Goal: Task Accomplishment & Management: Use online tool/utility

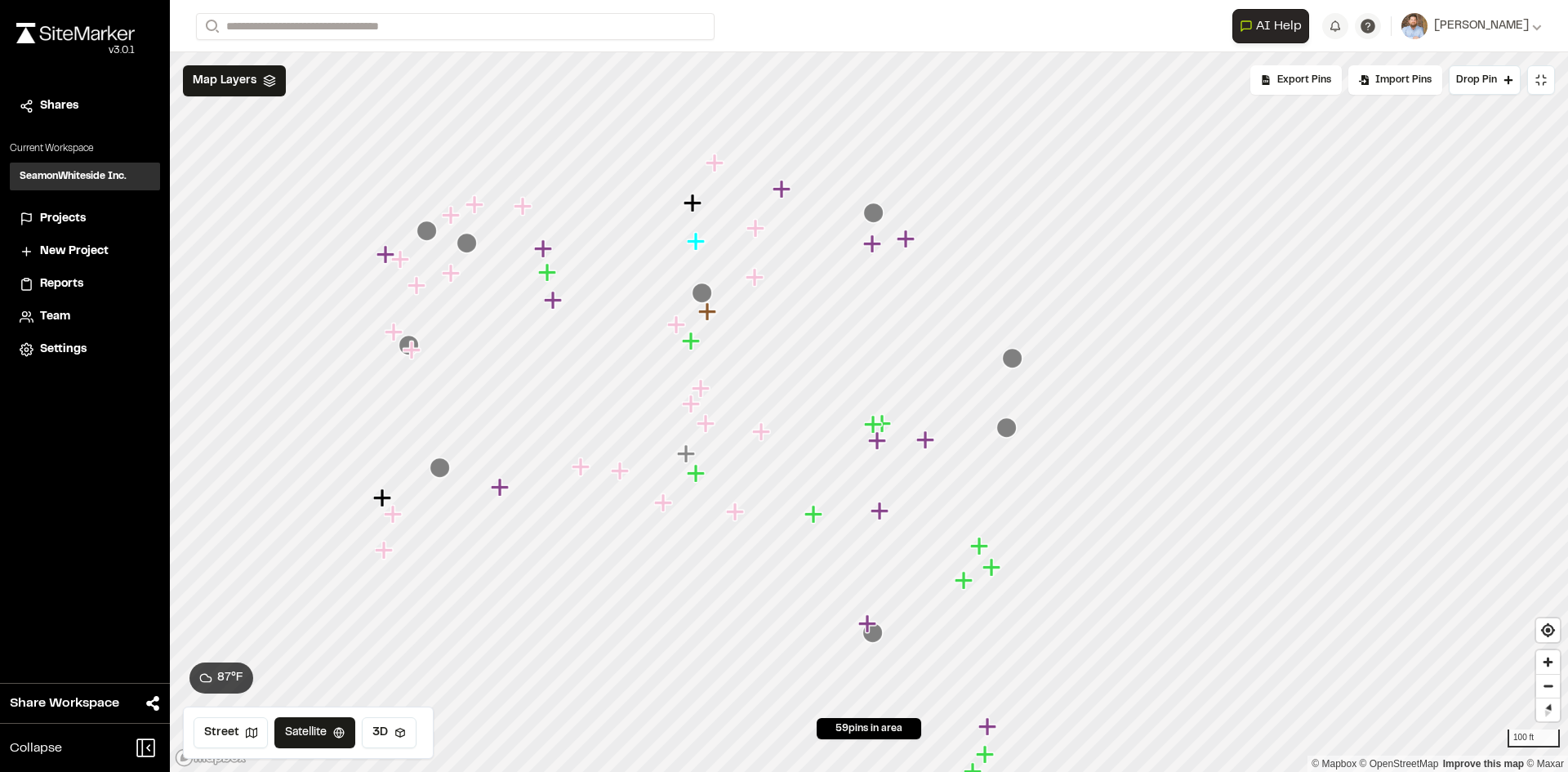
click at [64, 220] on span "Projects" at bounding box center [63, 219] width 46 height 18
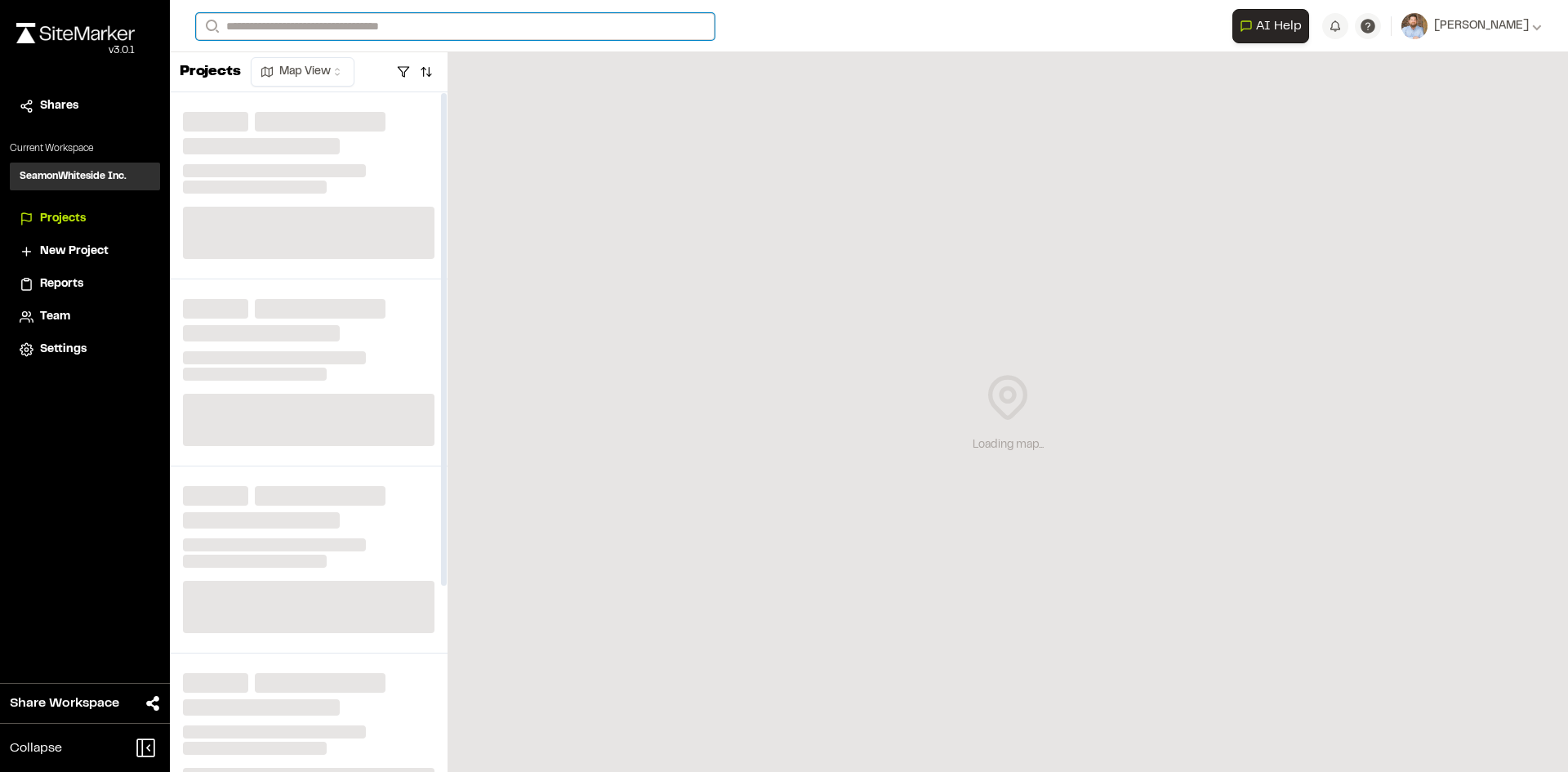
click at [289, 23] on input "Search" at bounding box center [455, 27] width 519 height 27
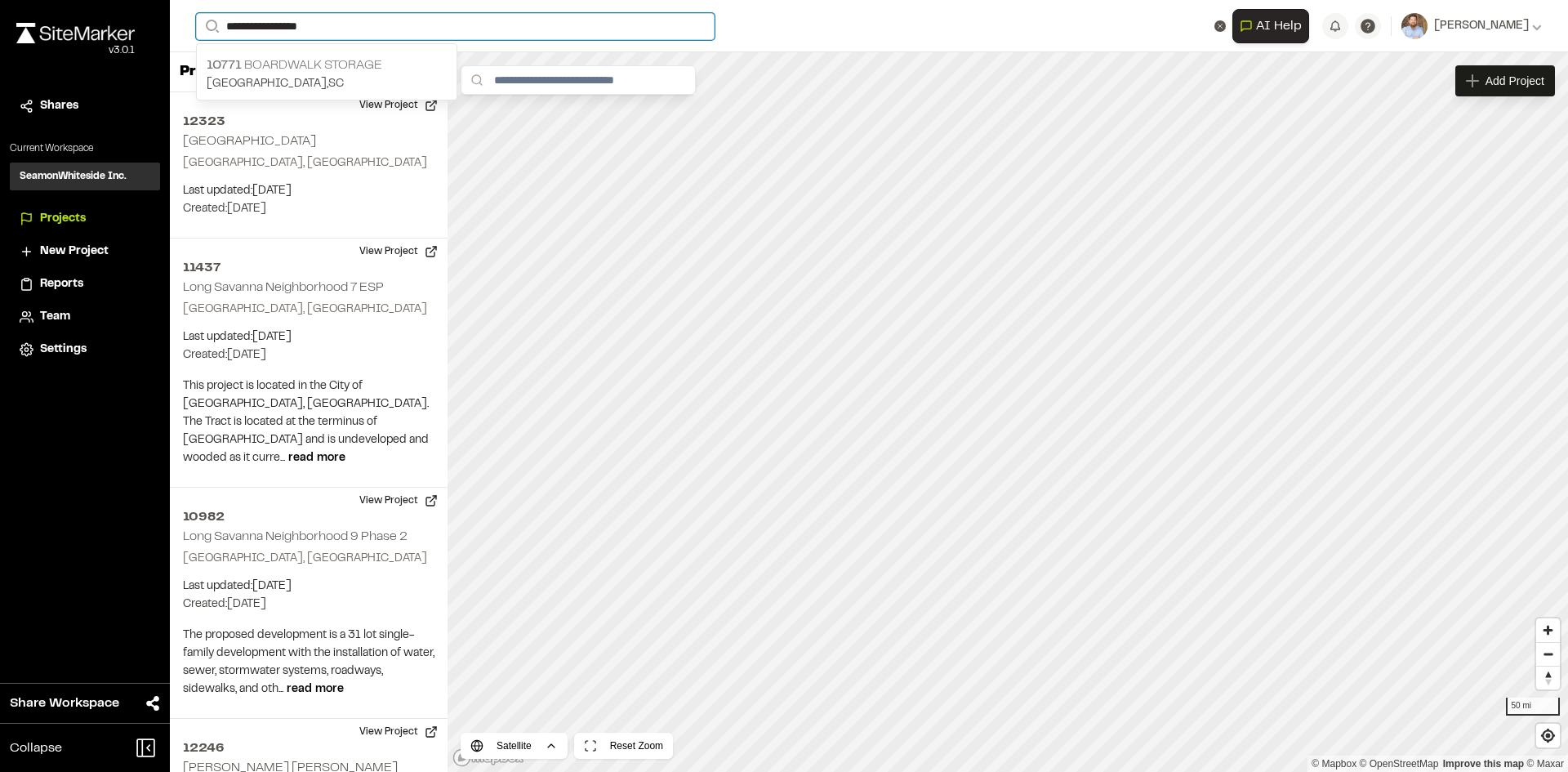
type input "**********"
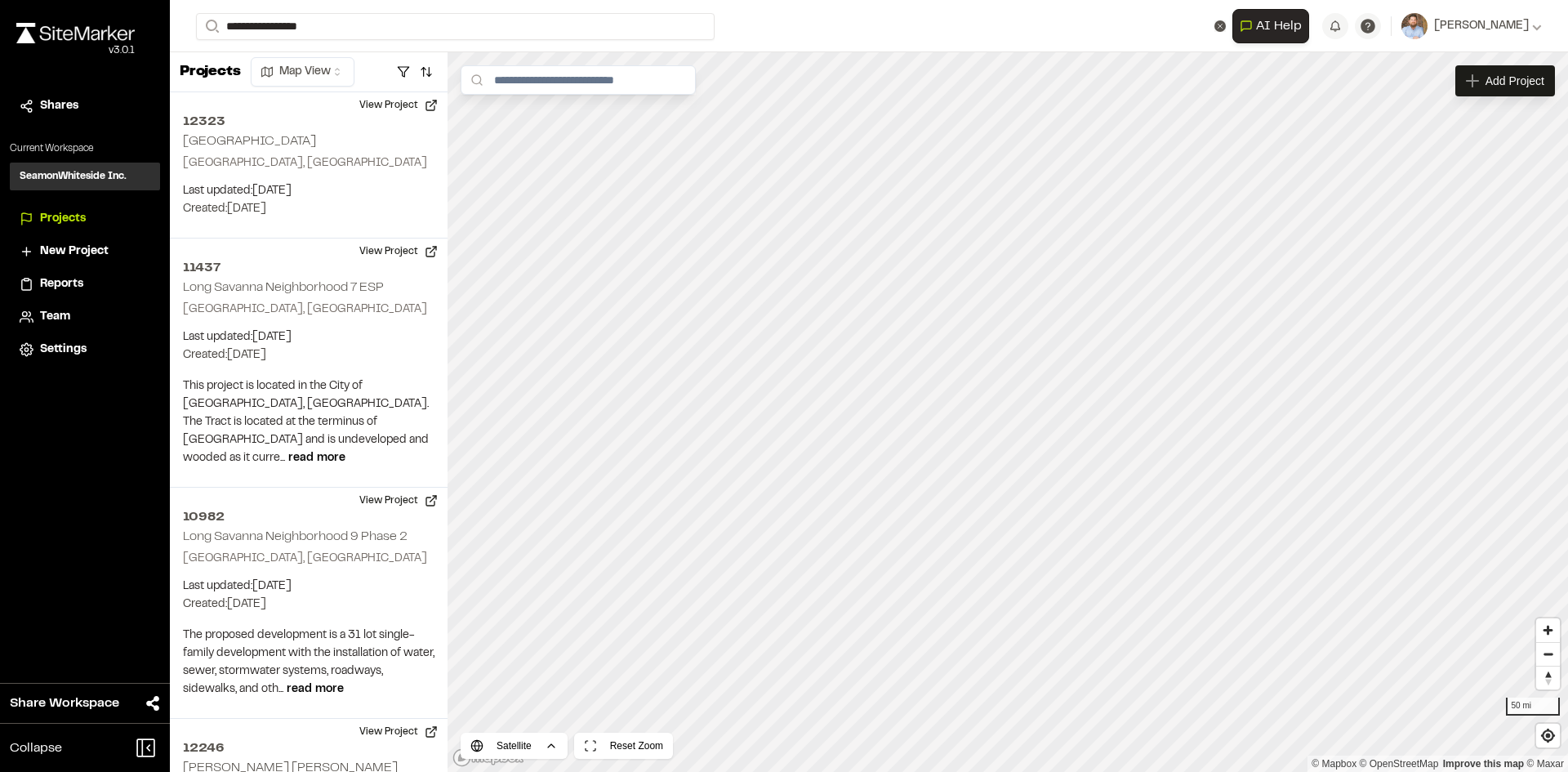
click at [323, 71] on p "10771 Boardwalk Storage" at bounding box center [326, 65] width 240 height 20
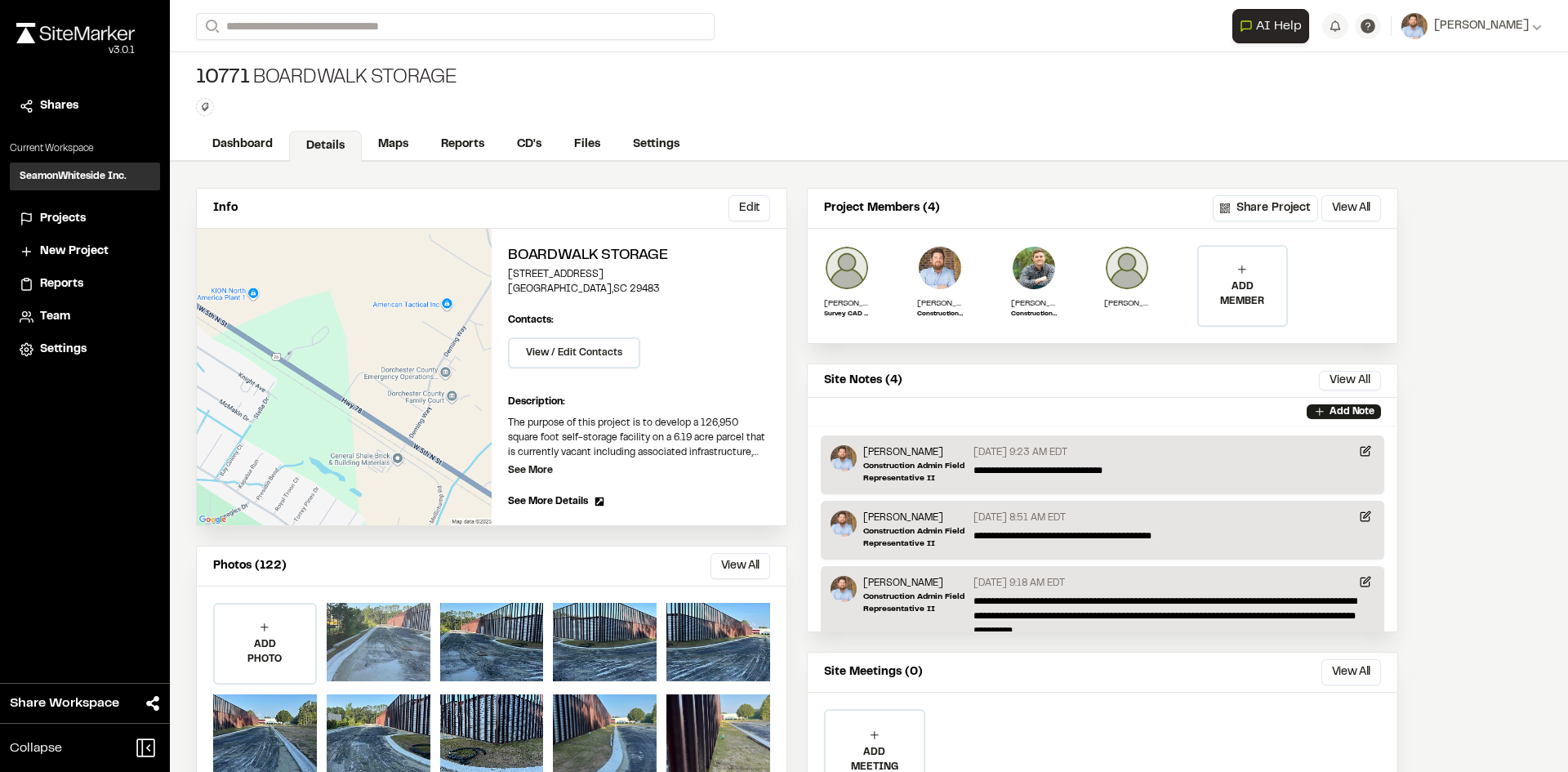
click at [382, 632] on div at bounding box center [378, 642] width 104 height 78
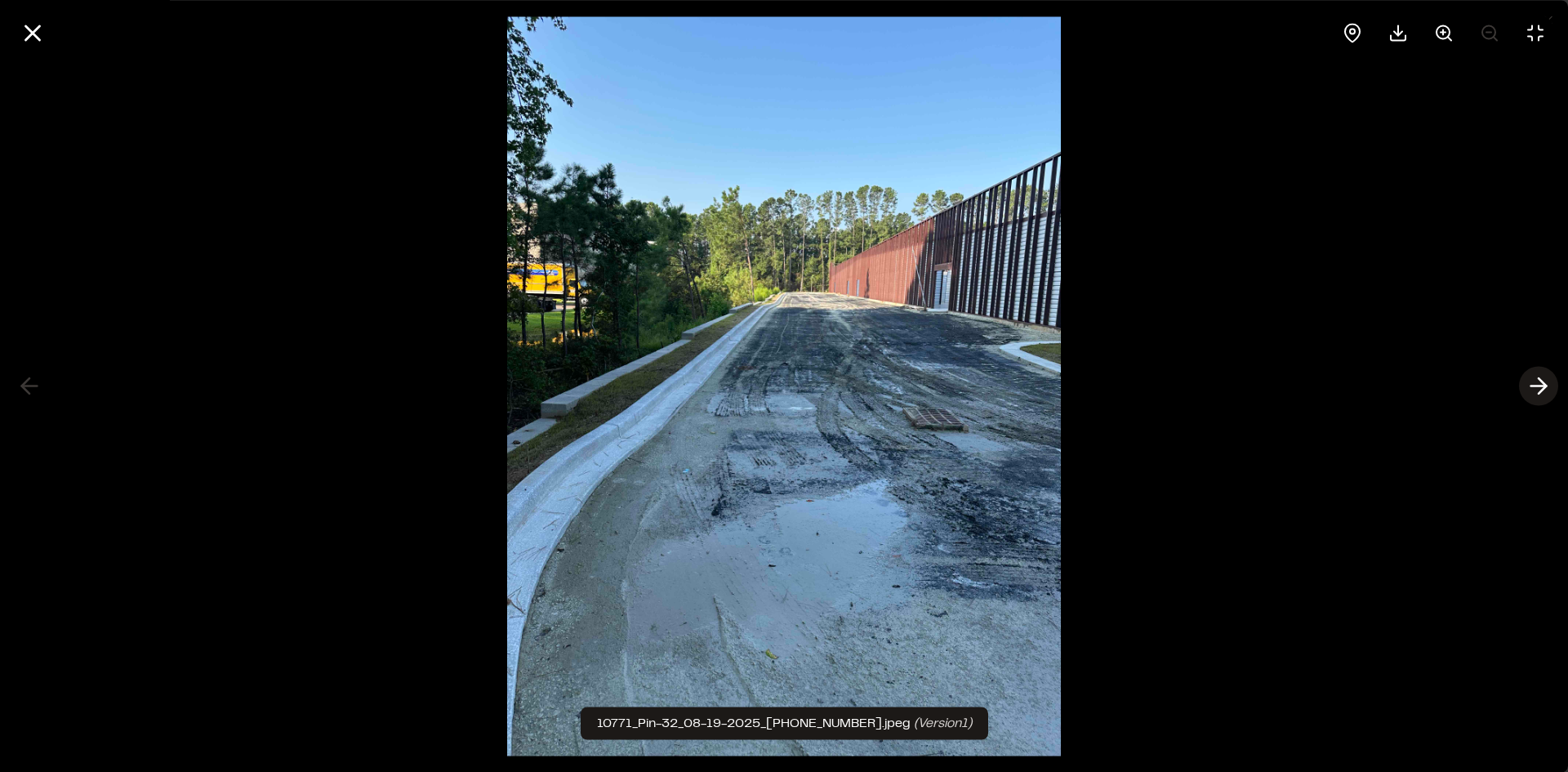
click at [1543, 389] on polyline at bounding box center [1542, 386] width 8 height 15
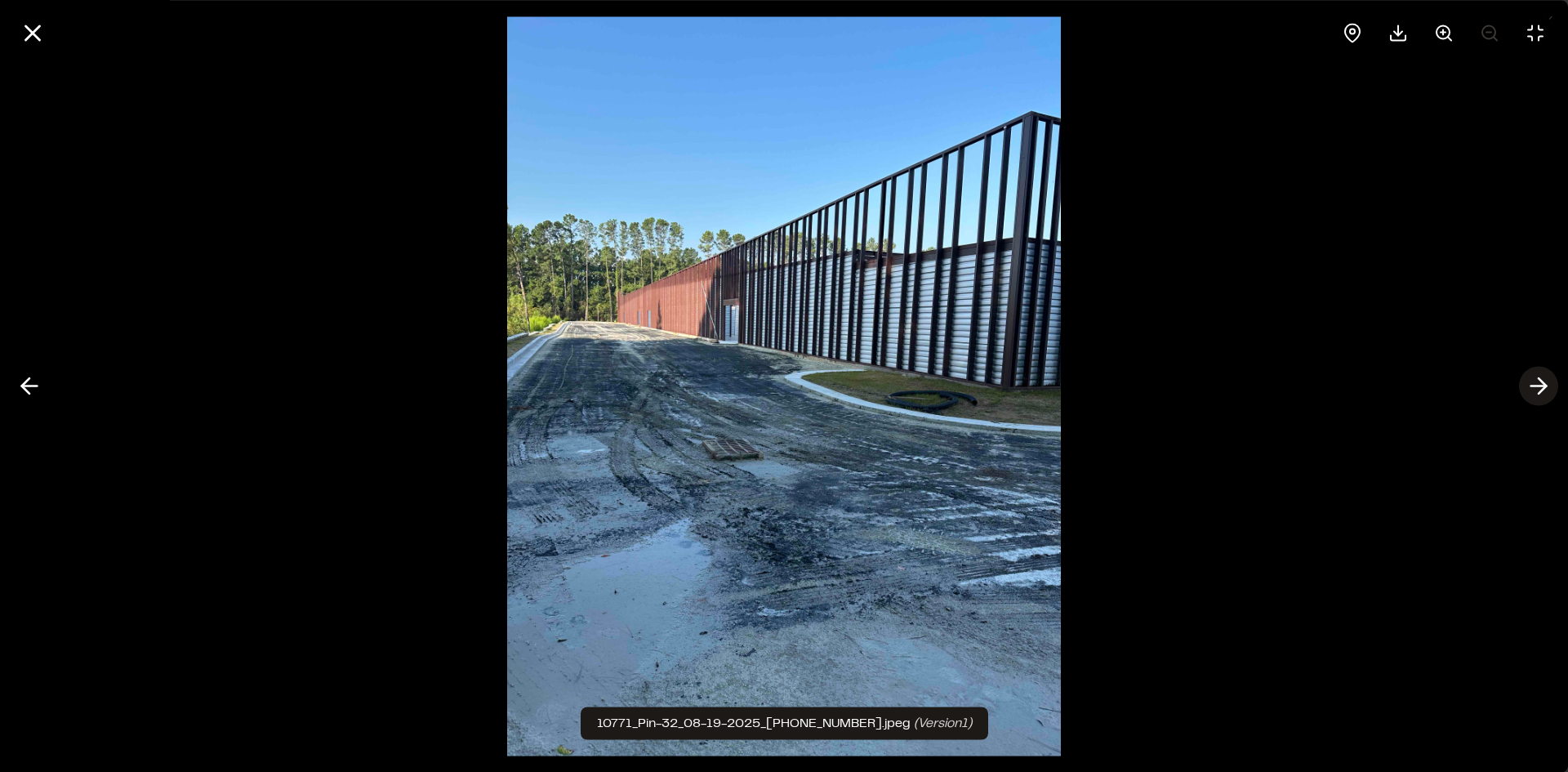
click at [1543, 389] on polyline at bounding box center [1542, 386] width 8 height 15
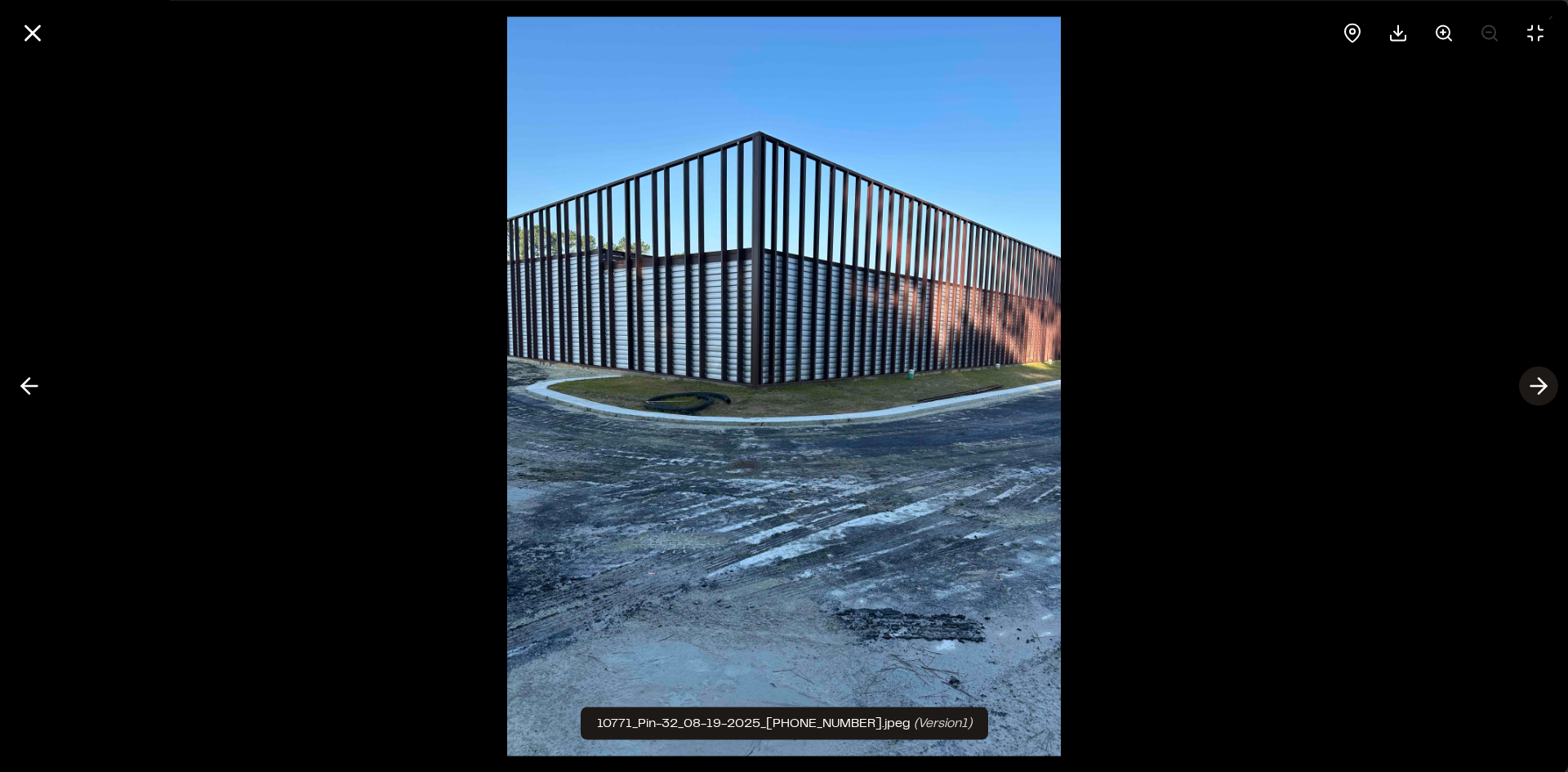
click at [1543, 389] on polyline at bounding box center [1542, 386] width 8 height 15
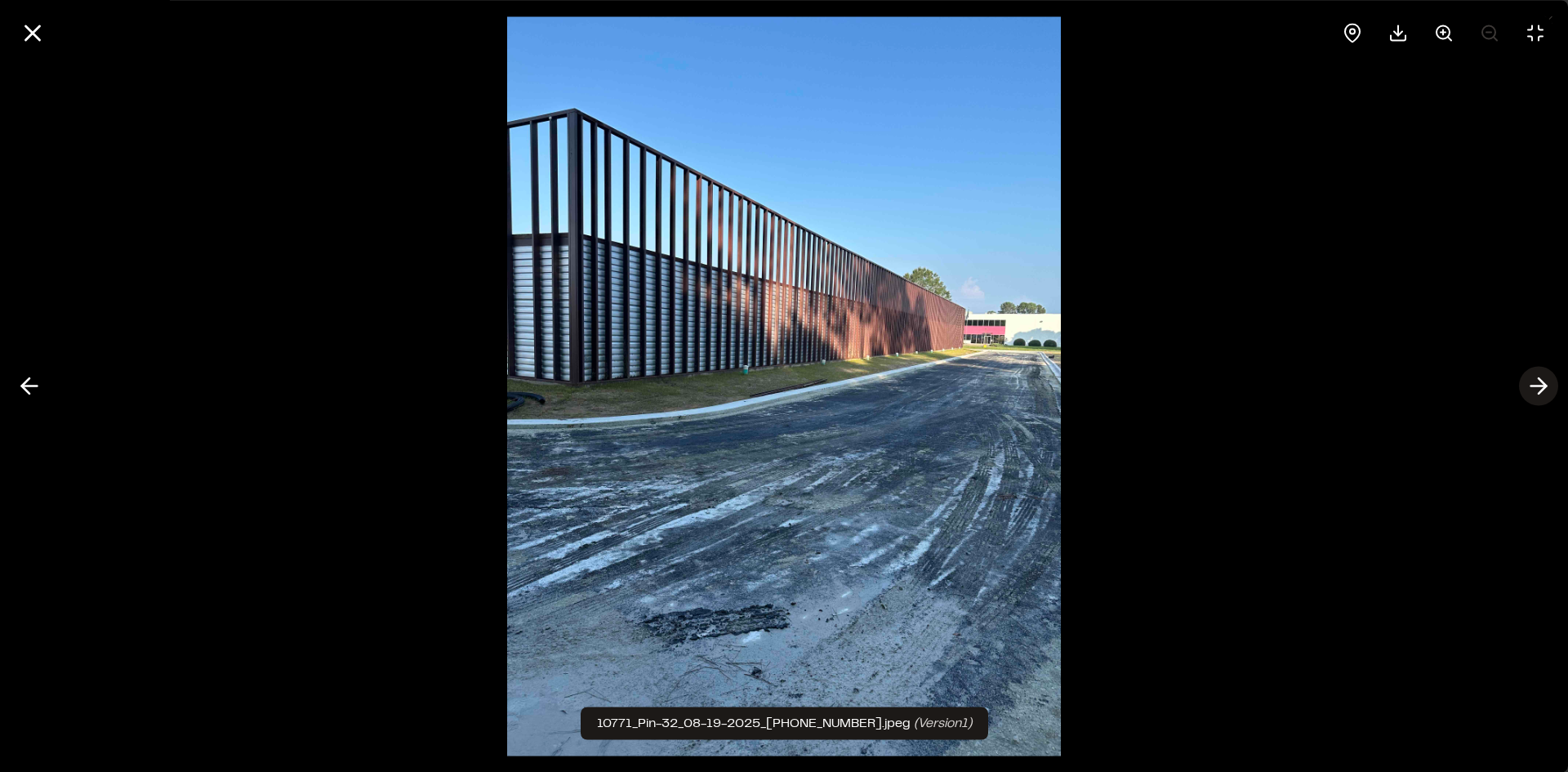
click at [1543, 389] on polyline at bounding box center [1542, 386] width 8 height 15
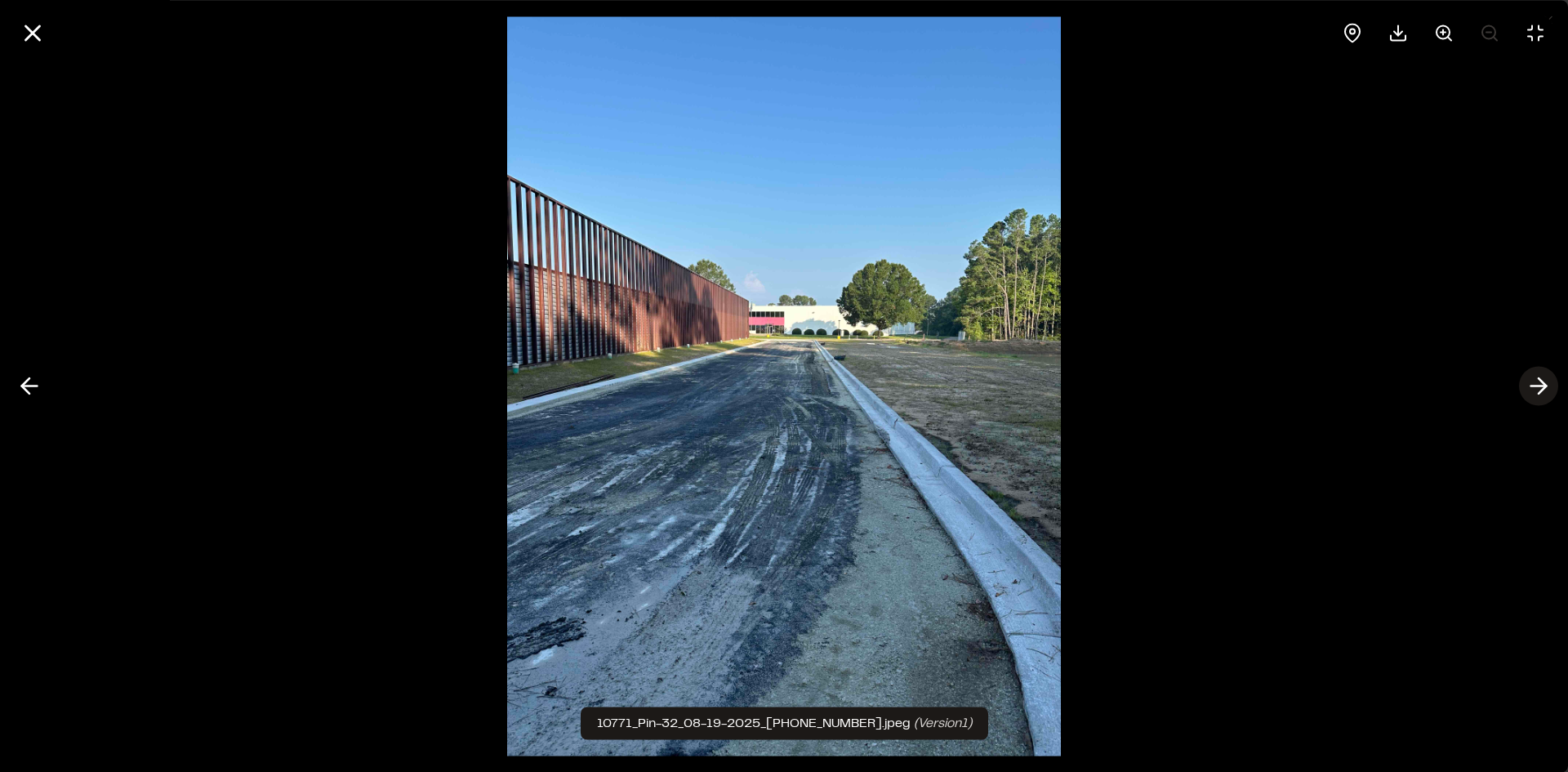
click at [1543, 389] on polyline at bounding box center [1542, 386] width 8 height 15
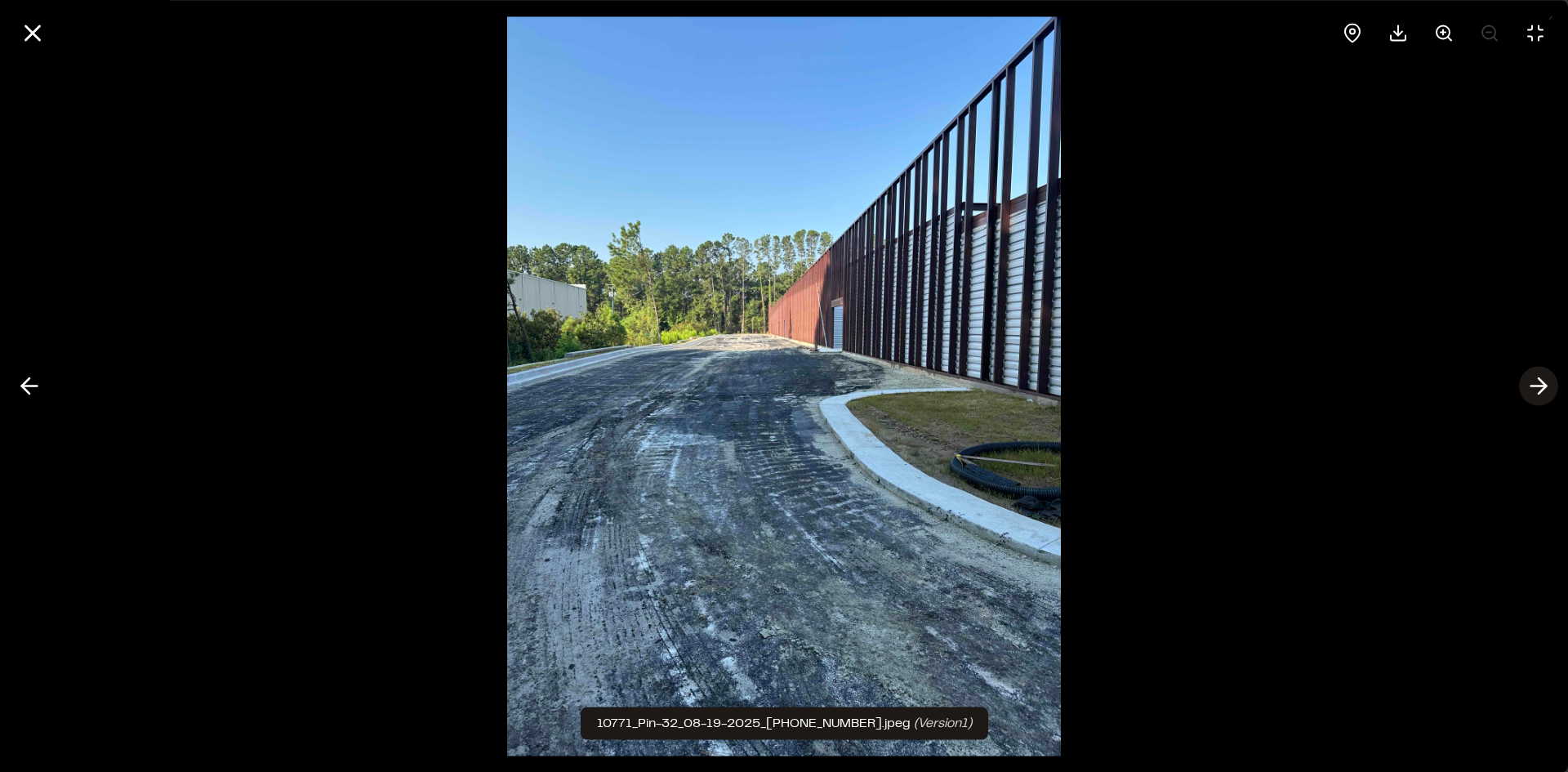
click at [1543, 389] on polyline at bounding box center [1542, 386] width 8 height 15
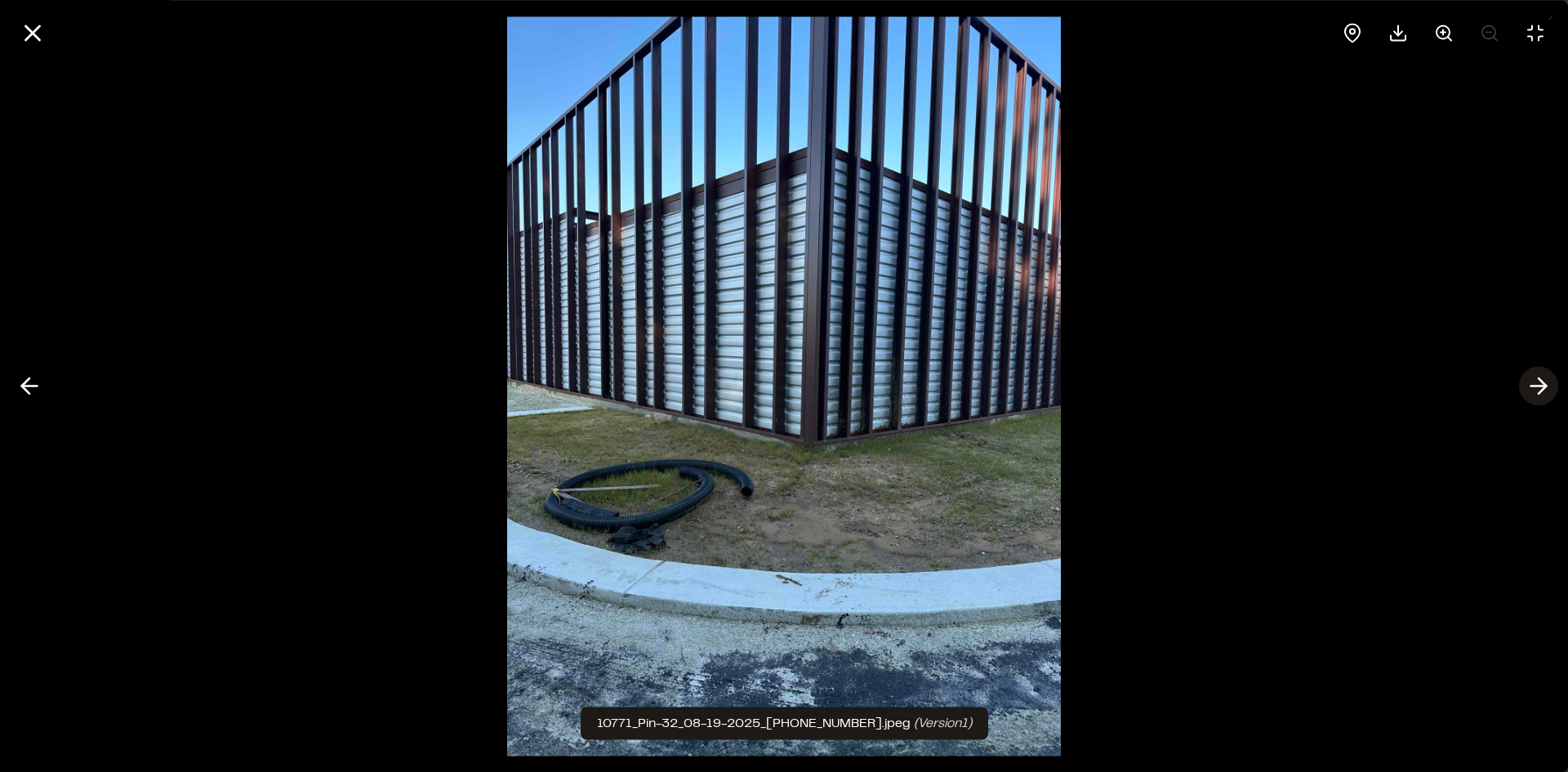
click at [1543, 389] on polyline at bounding box center [1542, 386] width 8 height 15
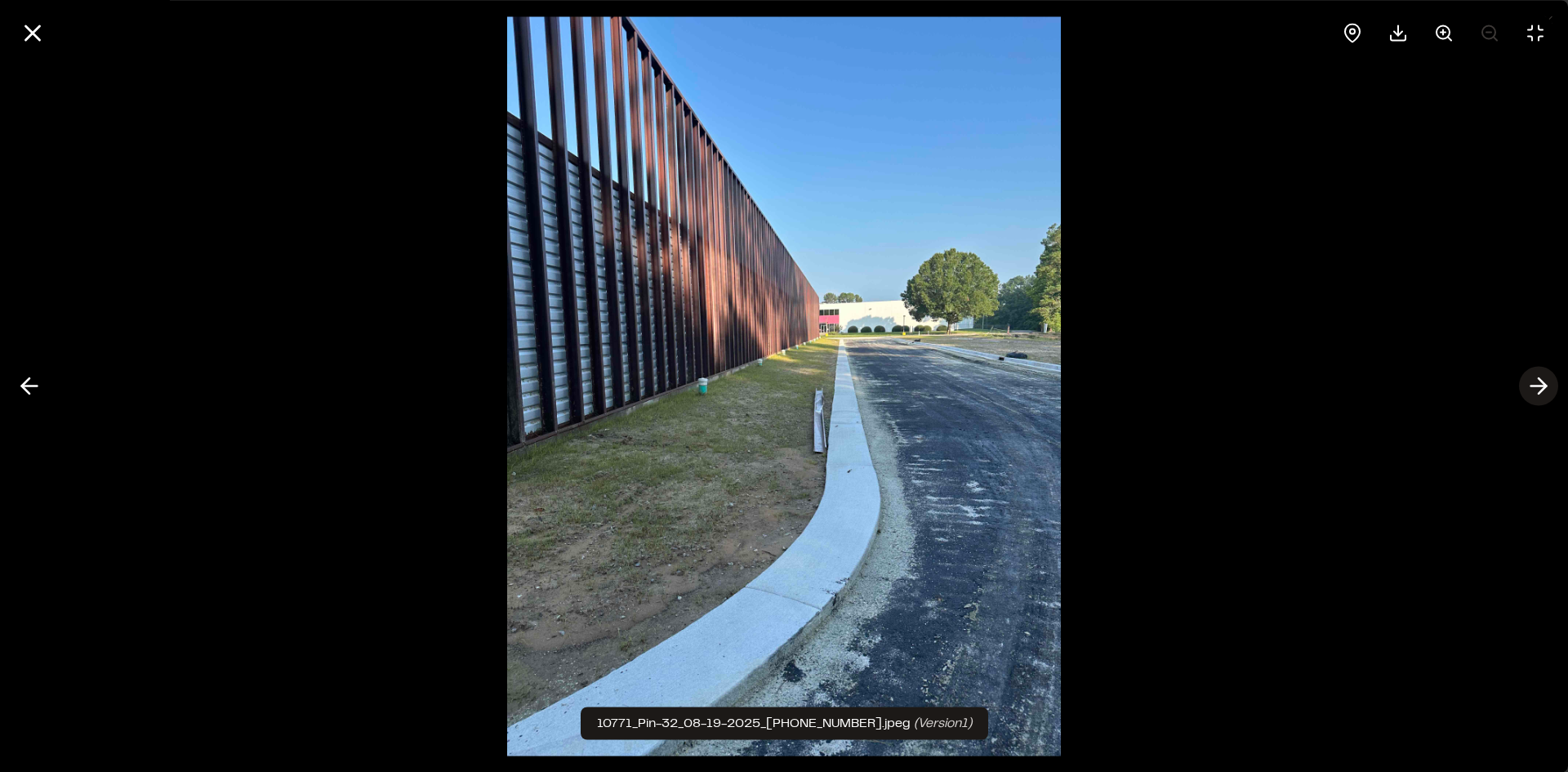
click at [1543, 389] on polyline at bounding box center [1542, 386] width 8 height 15
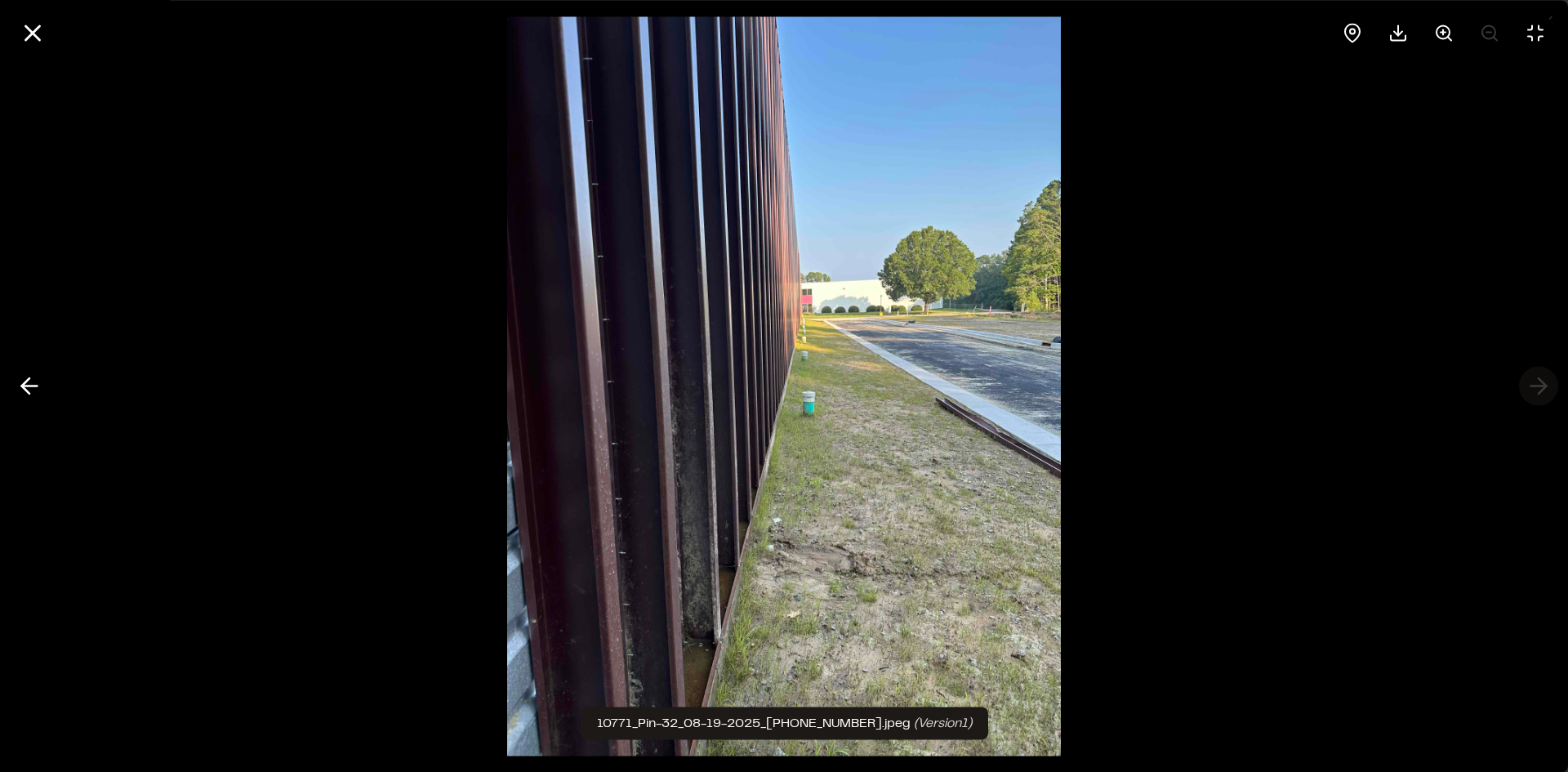
click at [1543, 389] on div at bounding box center [784, 386] width 1568 height 772
click at [37, 35] on icon at bounding box center [32, 32] width 28 height 28
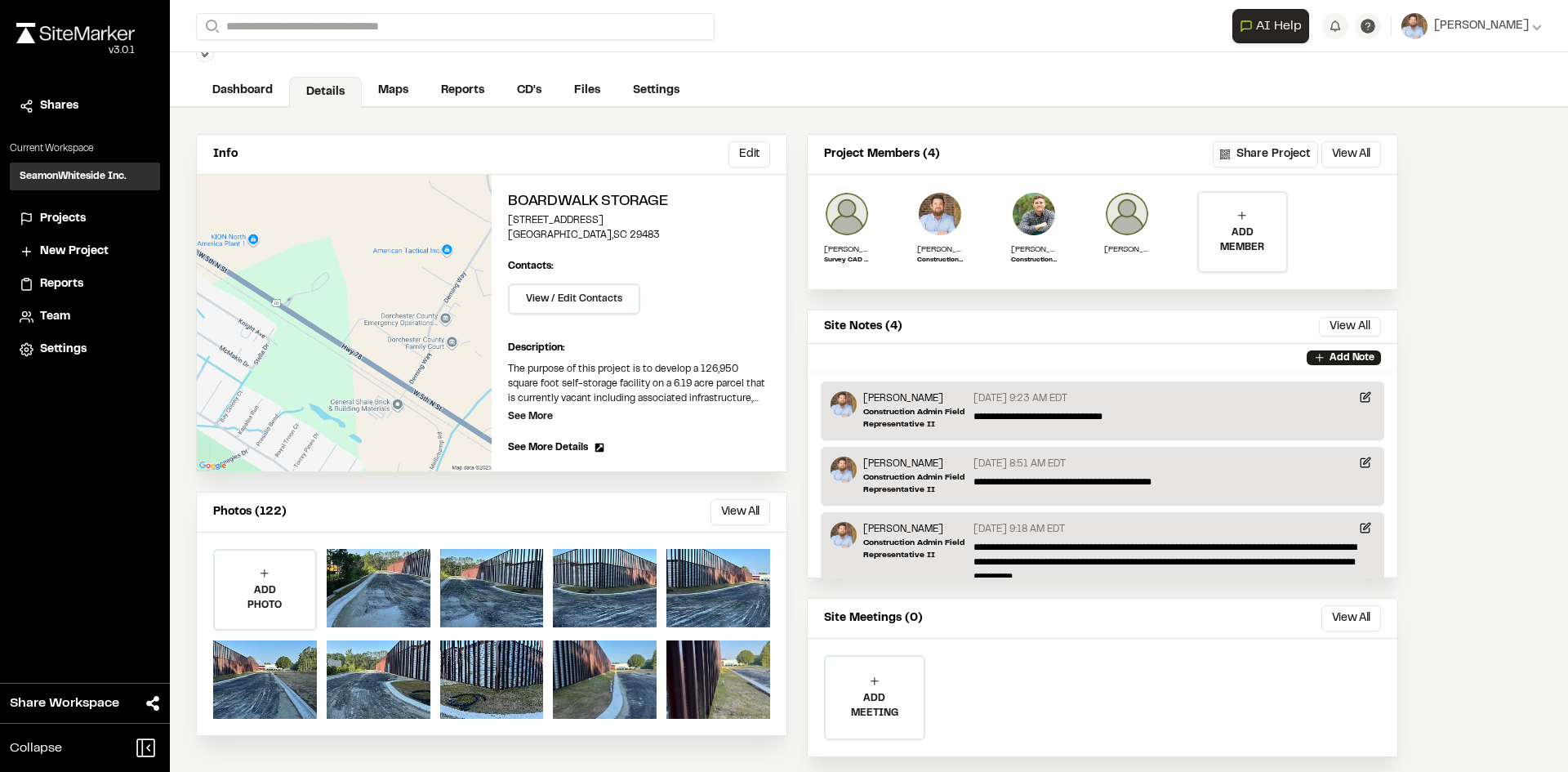
scroll to position [85, 0]
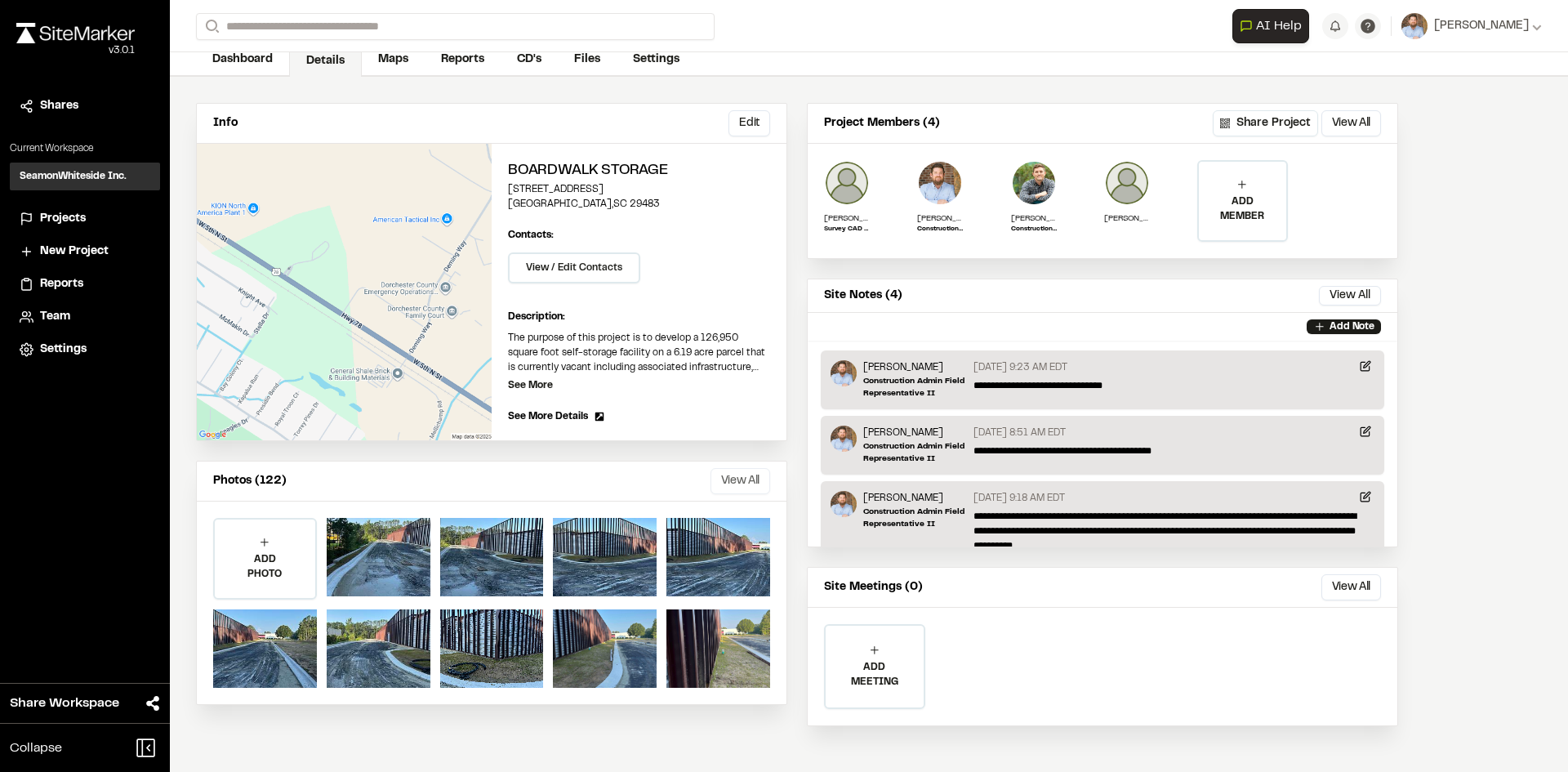
click at [732, 475] on button "View All" at bounding box center [741, 481] width 59 height 26
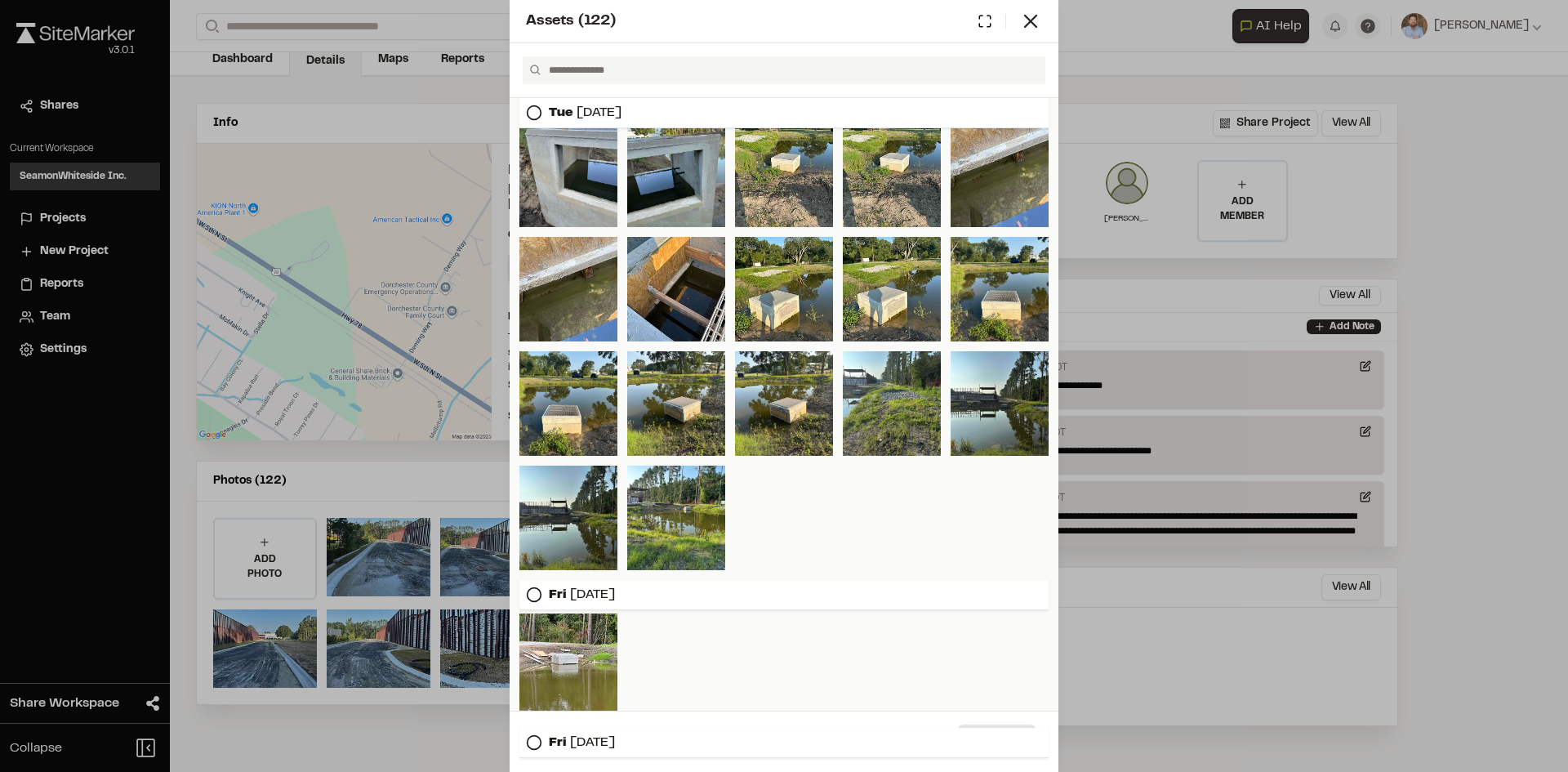
scroll to position [565, 0]
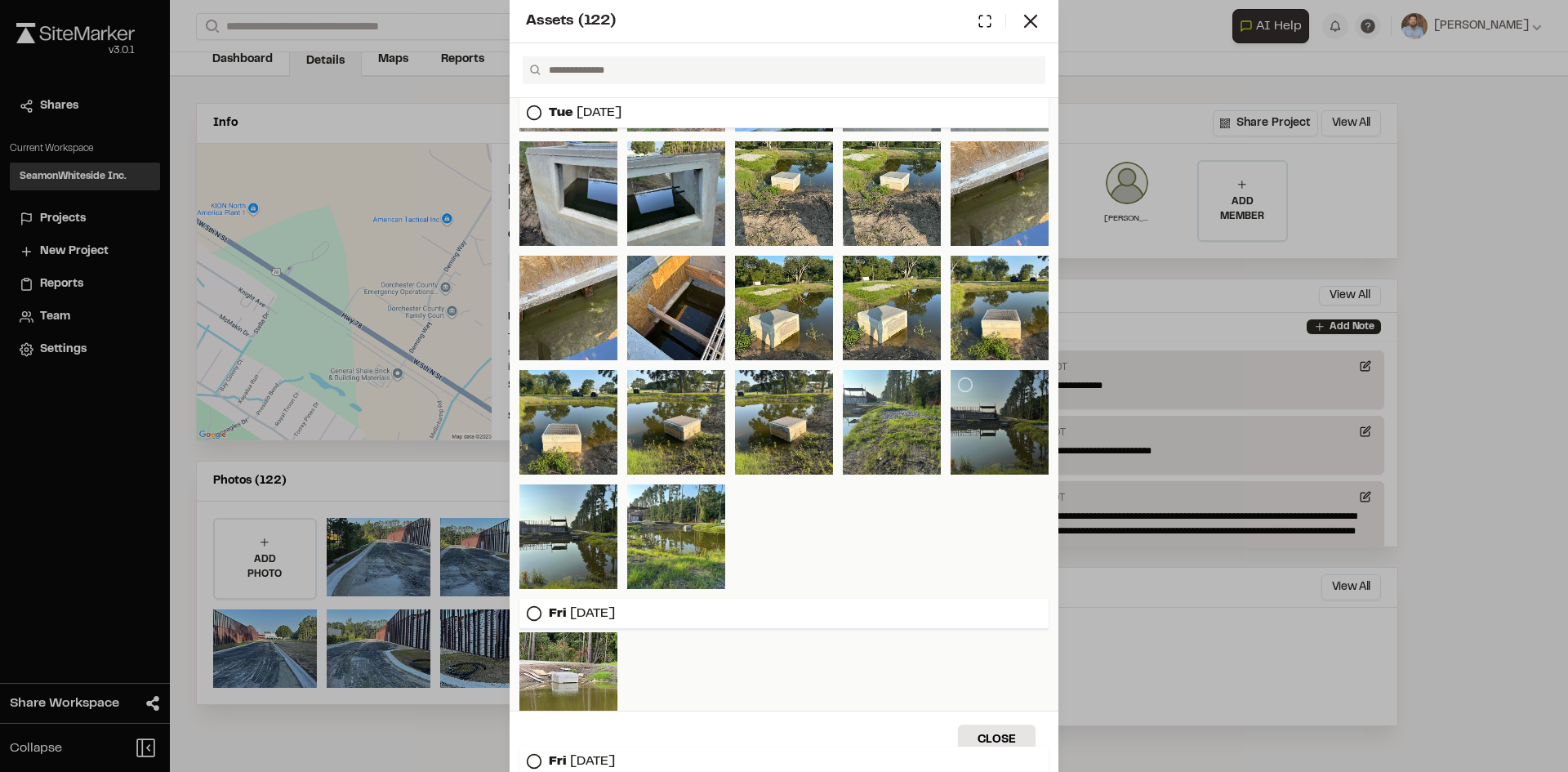
click at [1009, 423] on div at bounding box center [999, 421] width 98 height 104
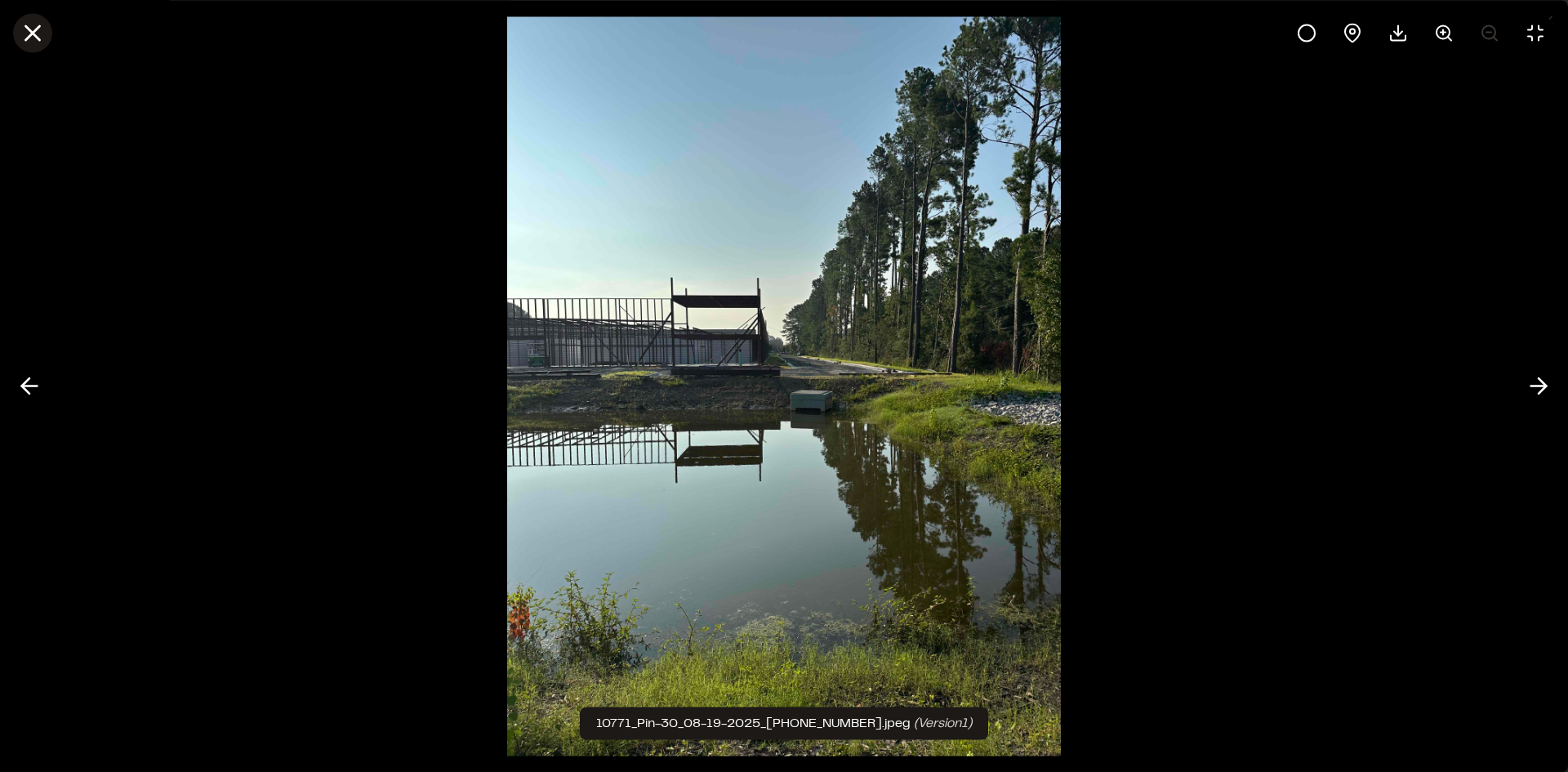
drag, startPoint x: 34, startPoint y: 25, endPoint x: 39, endPoint y: 35, distance: 11.2
click at [35, 27] on icon at bounding box center [32, 32] width 28 height 28
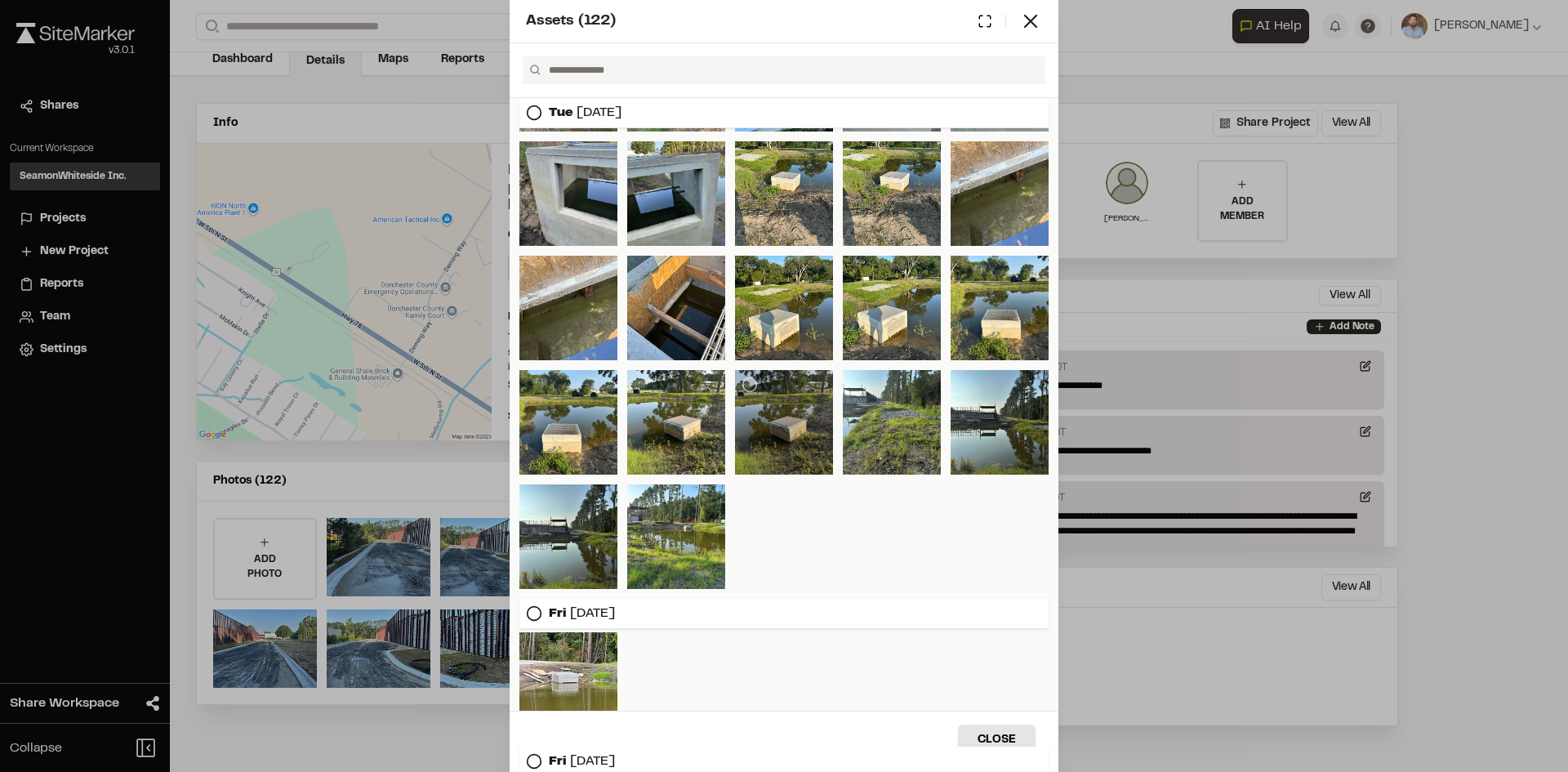
scroll to position [483, 0]
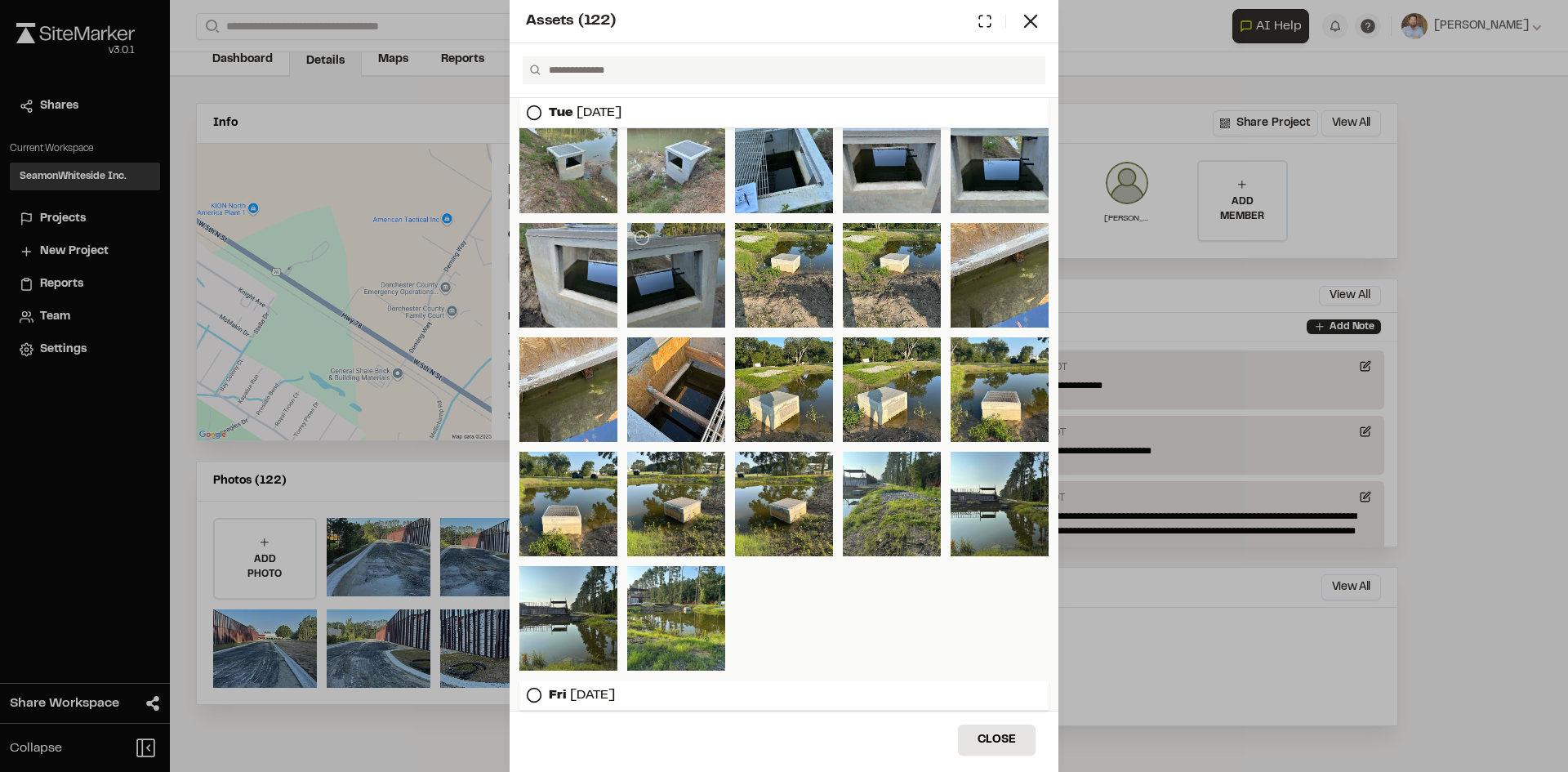
click at [662, 290] on div at bounding box center [676, 274] width 98 height 104
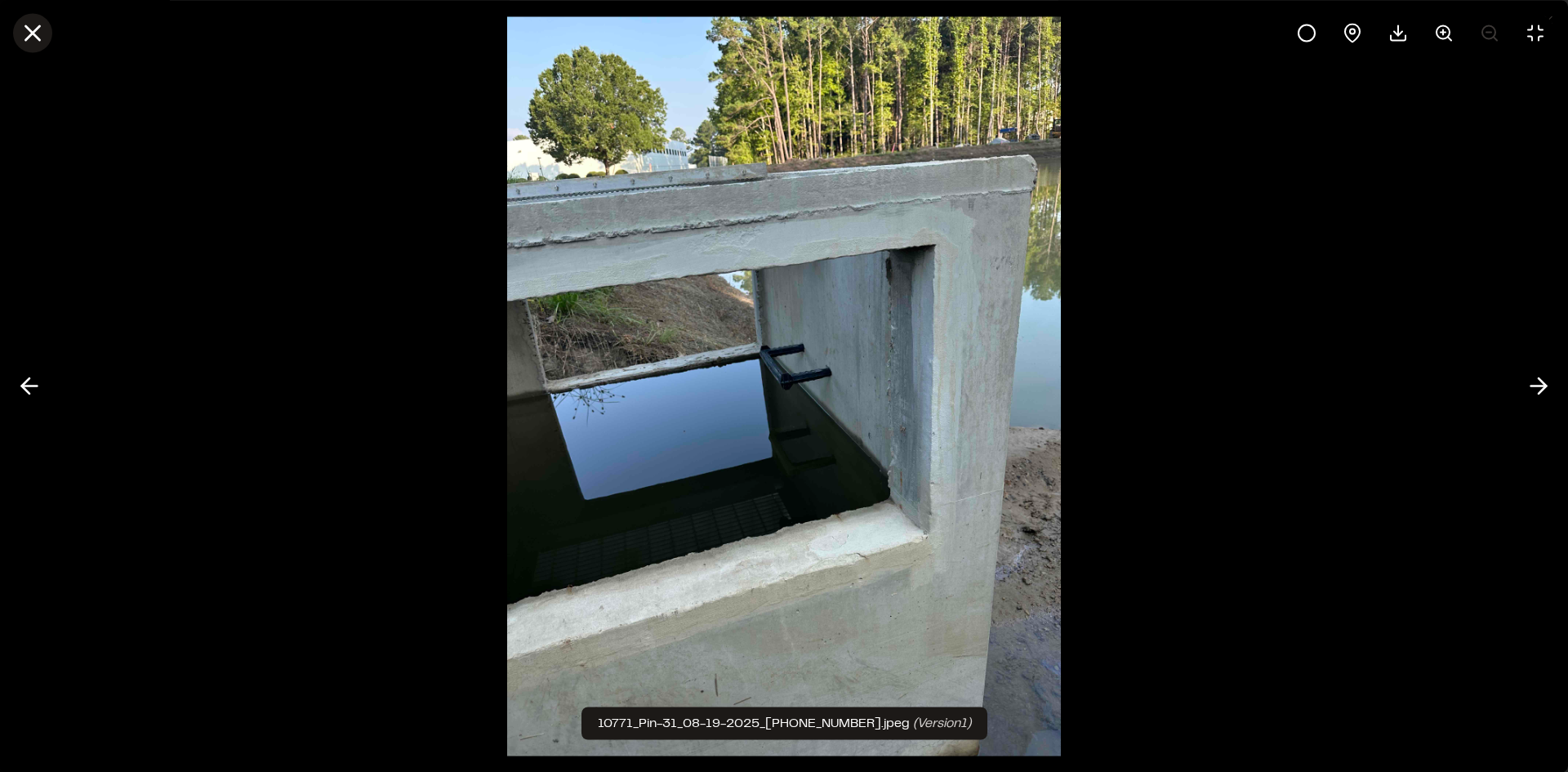
click at [32, 31] on icon at bounding box center [32, 32] width 28 height 28
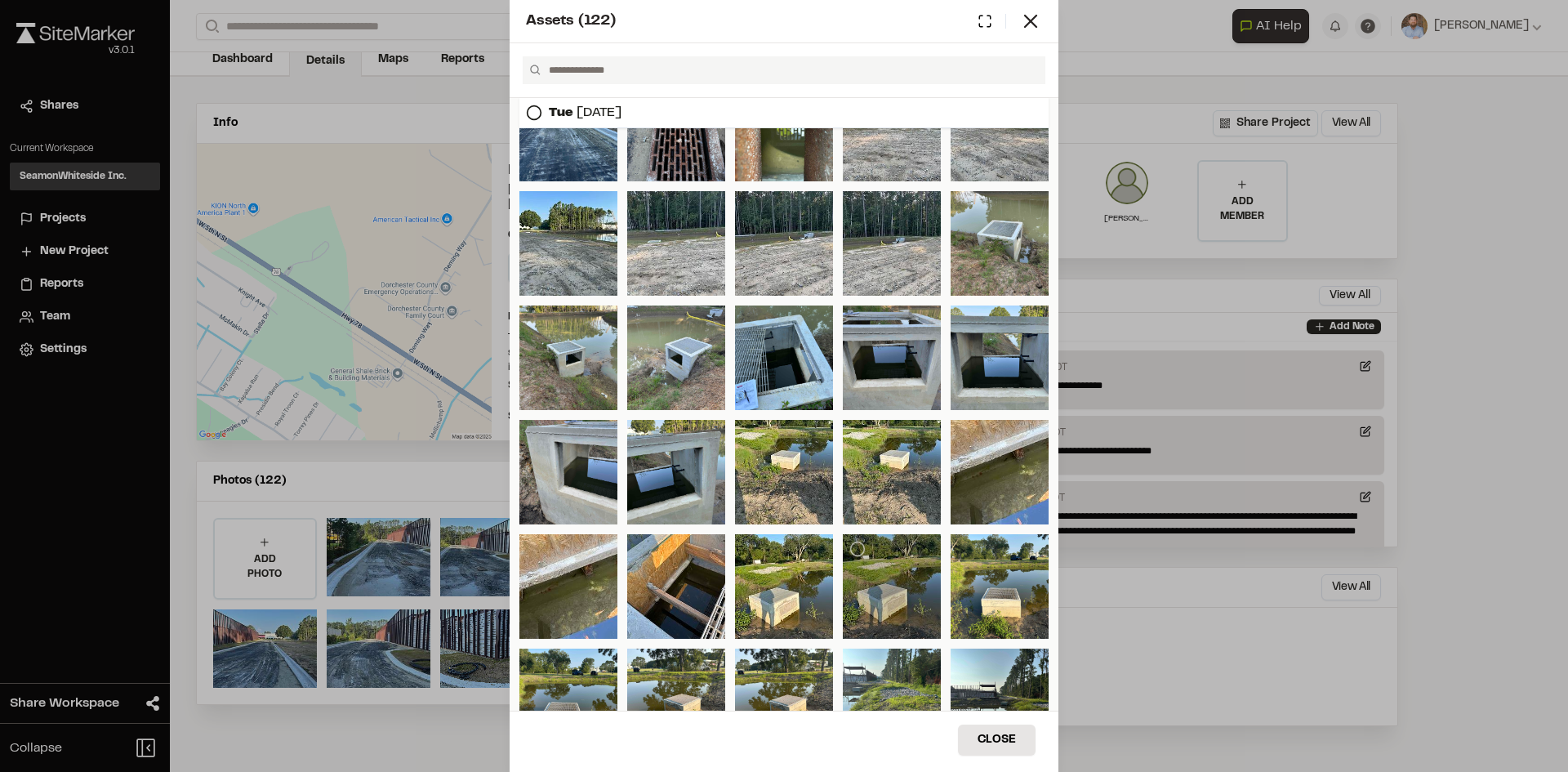
scroll to position [239, 0]
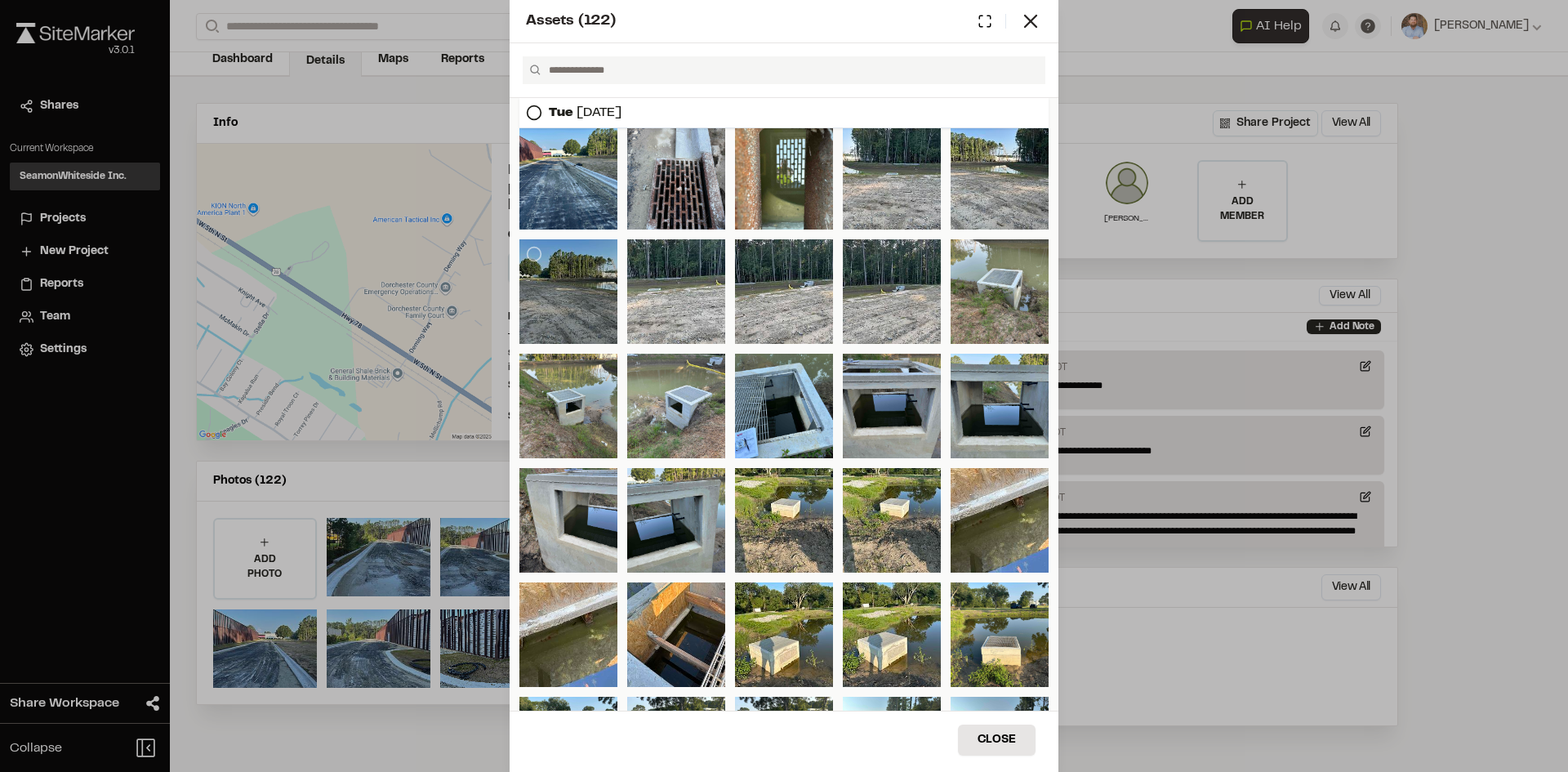
click at [553, 298] on div at bounding box center [569, 290] width 98 height 104
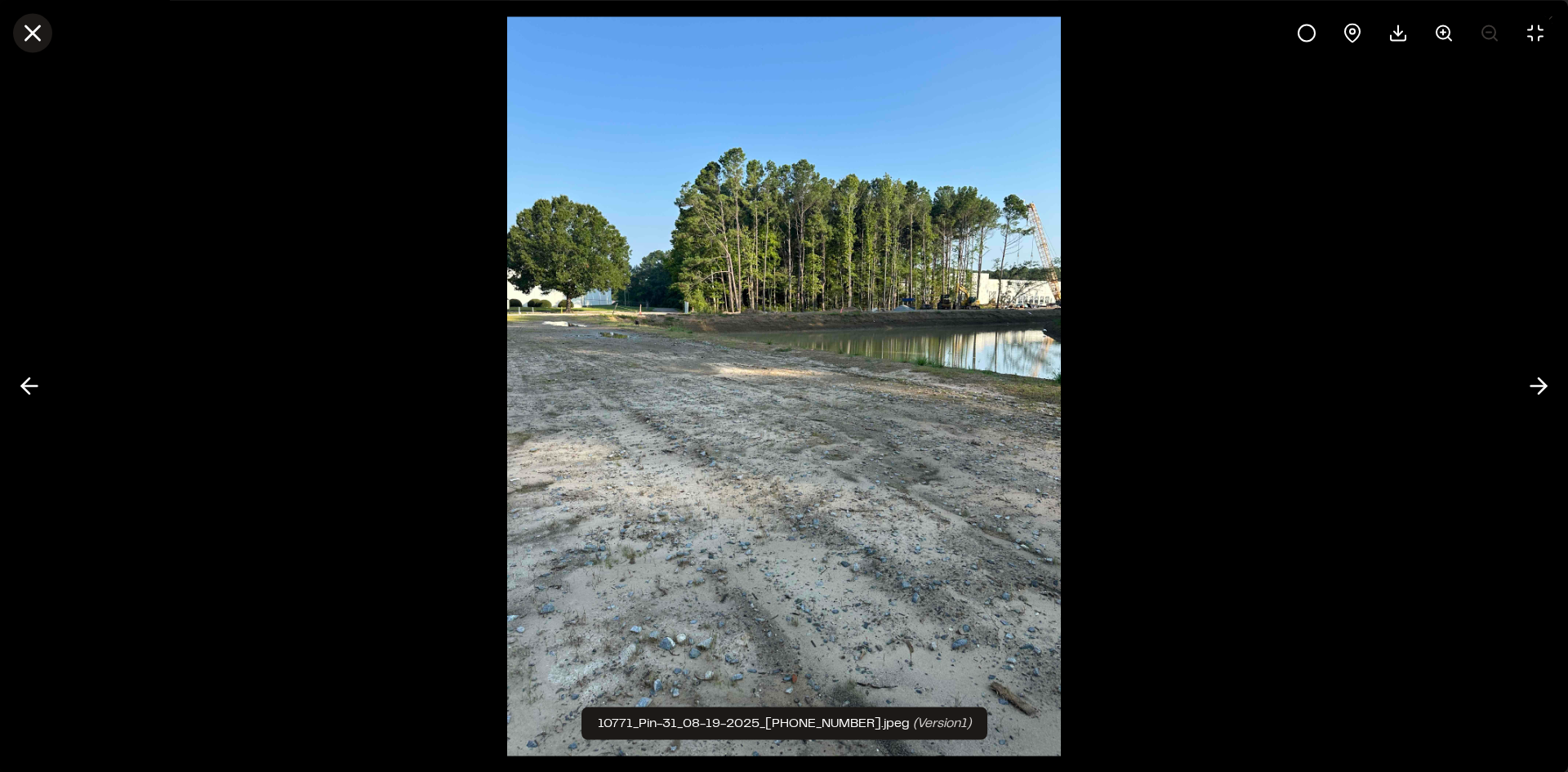
click at [37, 32] on icon at bounding box center [32, 32] width 28 height 28
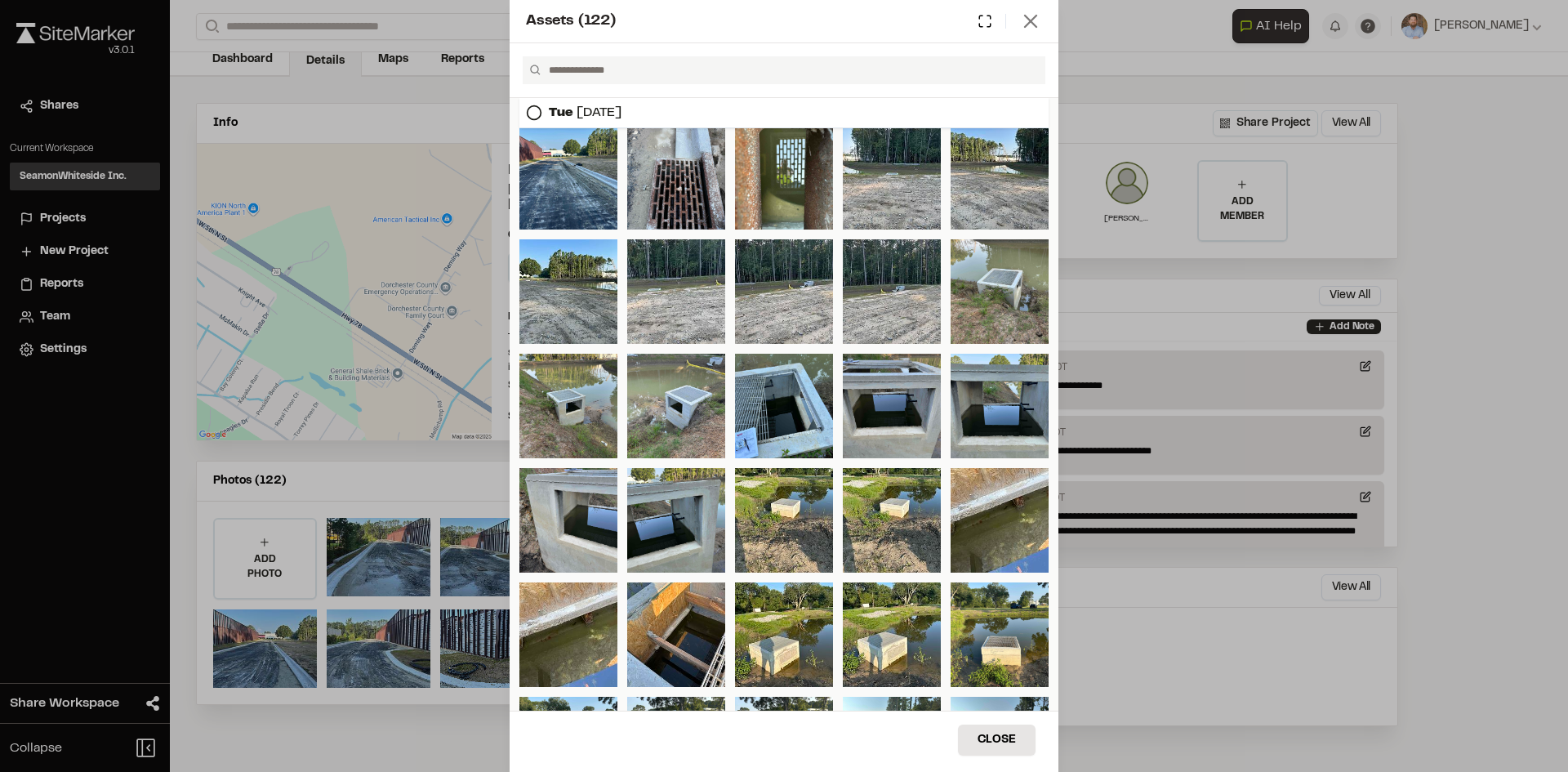
click at [1037, 26] on icon at bounding box center [1031, 21] width 23 height 23
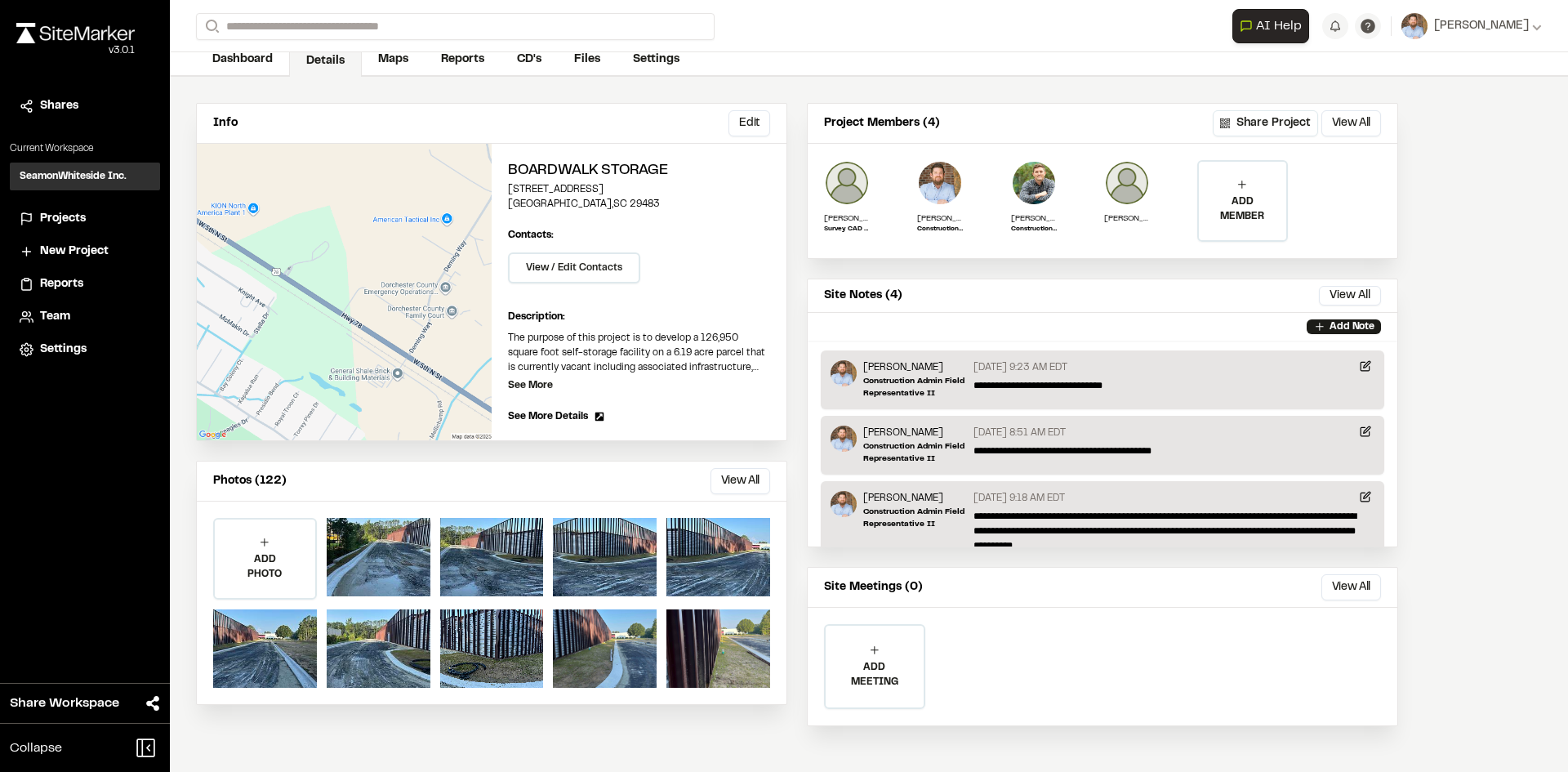
click at [1032, 19] on div "**********" at bounding box center [869, 386] width 1398 height 772
click at [72, 220] on span "Projects" at bounding box center [63, 219] width 46 height 18
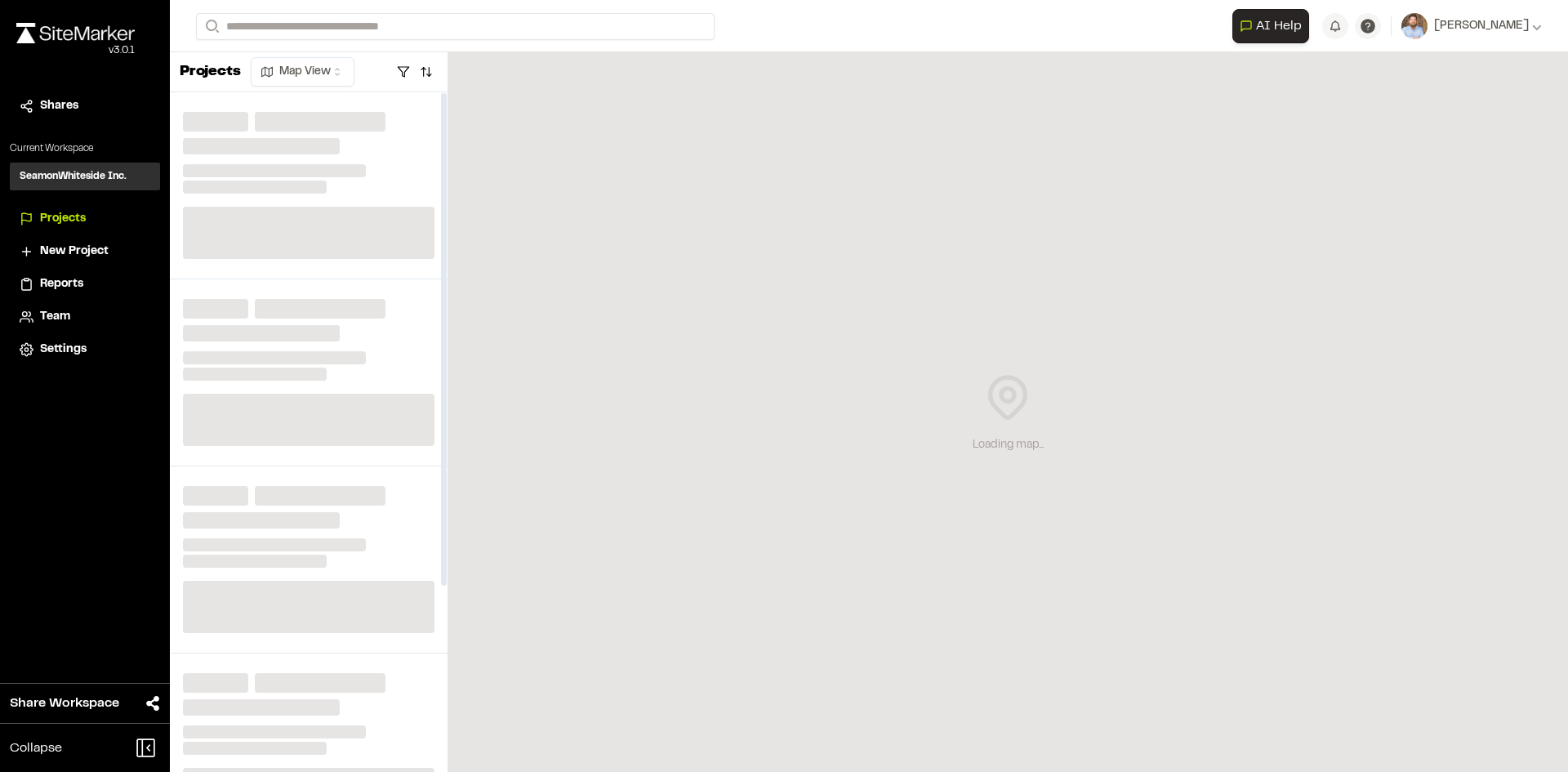
click at [71, 276] on span "Reports" at bounding box center [61, 284] width 43 height 18
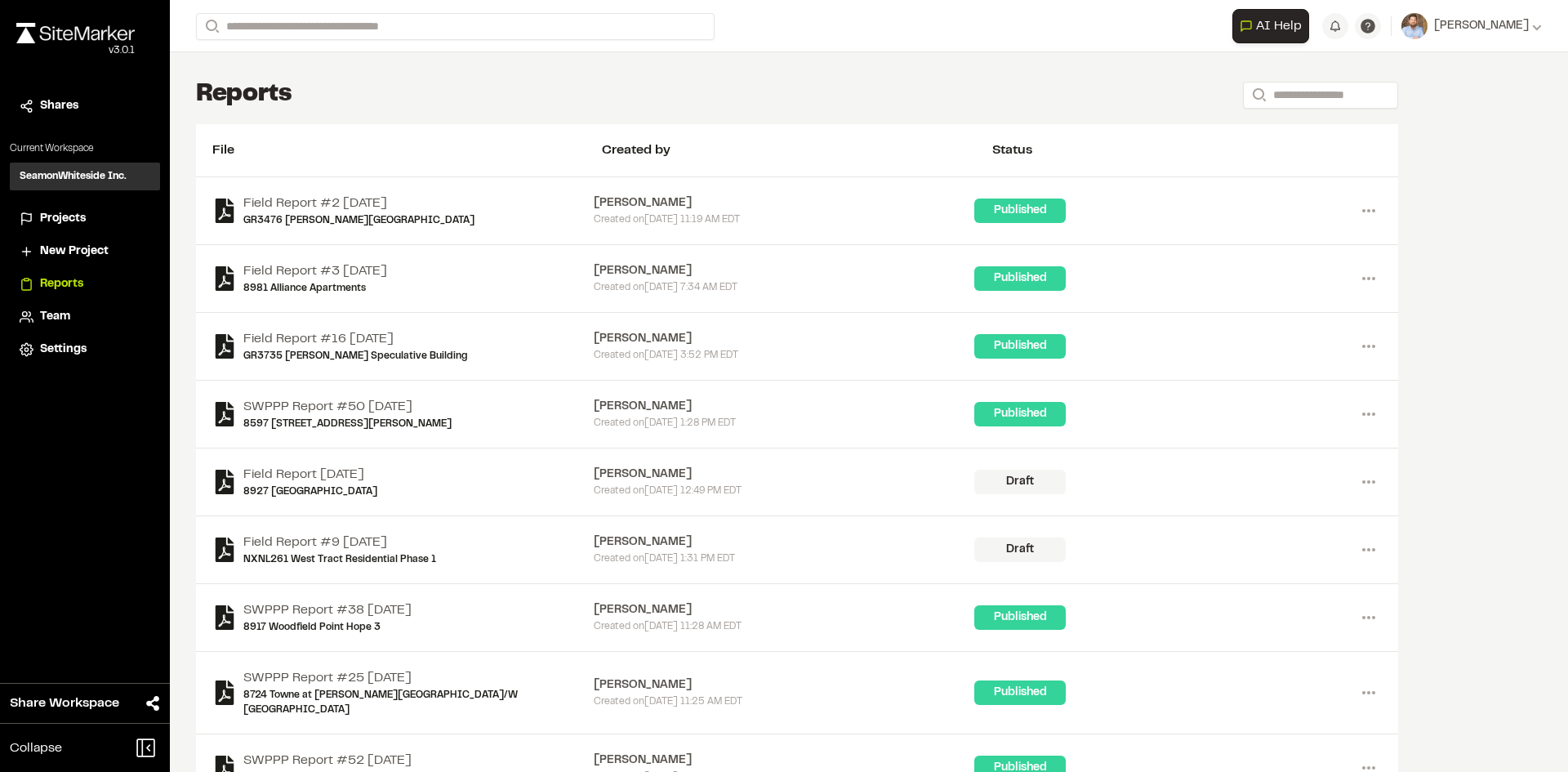
click at [58, 220] on span "Projects" at bounding box center [63, 219] width 46 height 18
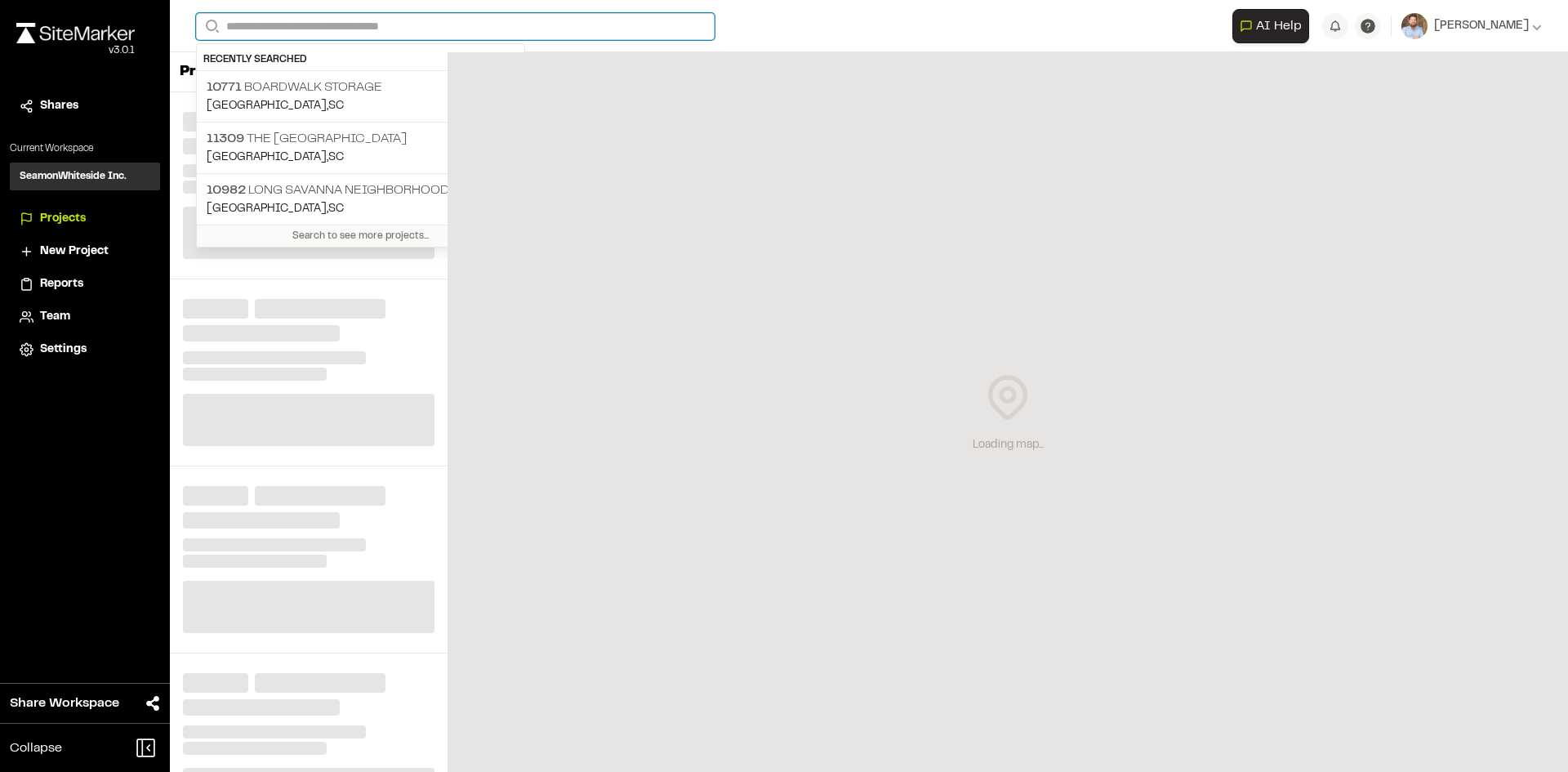
click at [337, 32] on input "Search" at bounding box center [455, 27] width 519 height 27
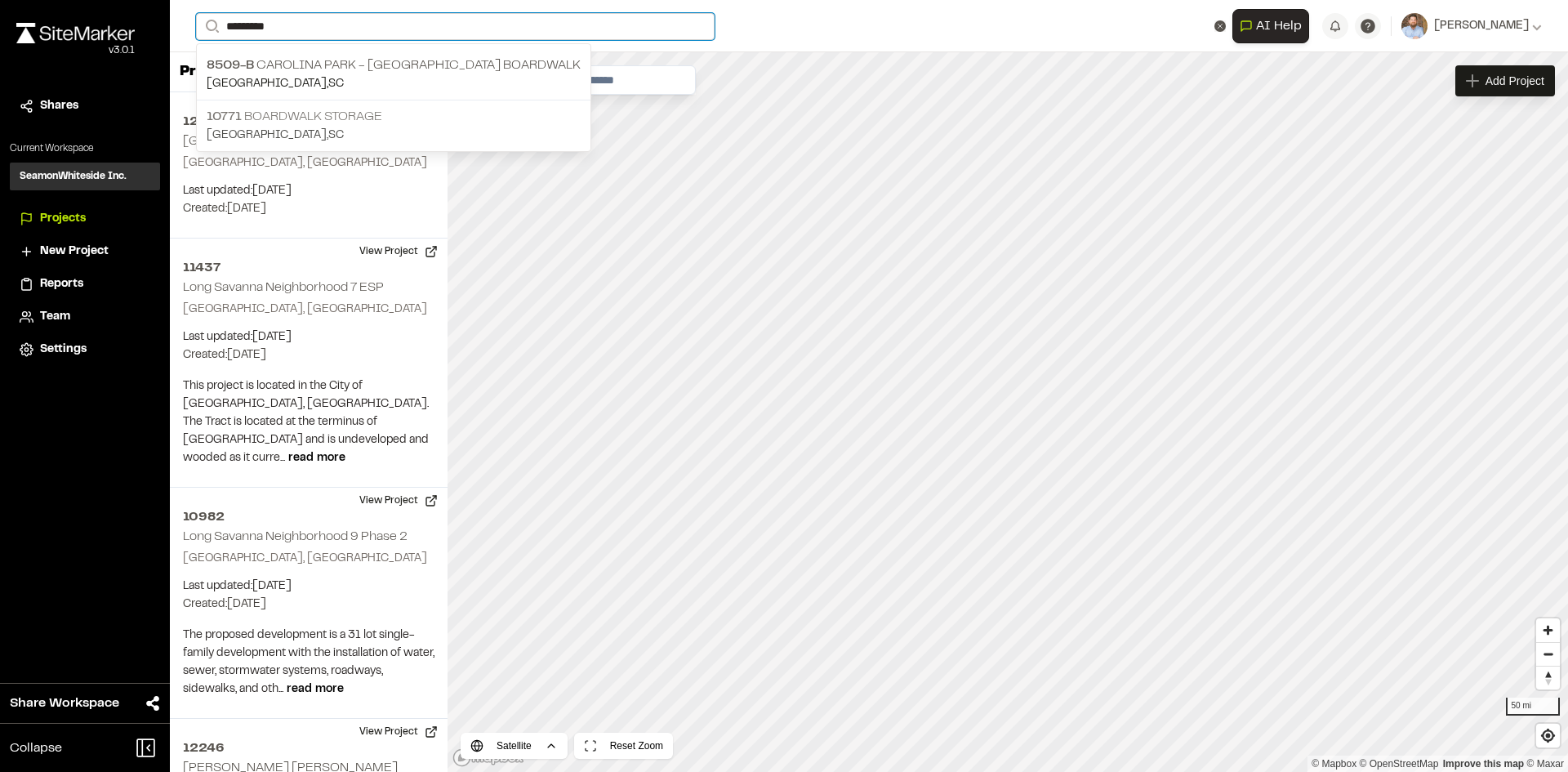
type input "*********"
click at [317, 116] on p "10771 Boardwalk Storage" at bounding box center [393, 117] width 374 height 20
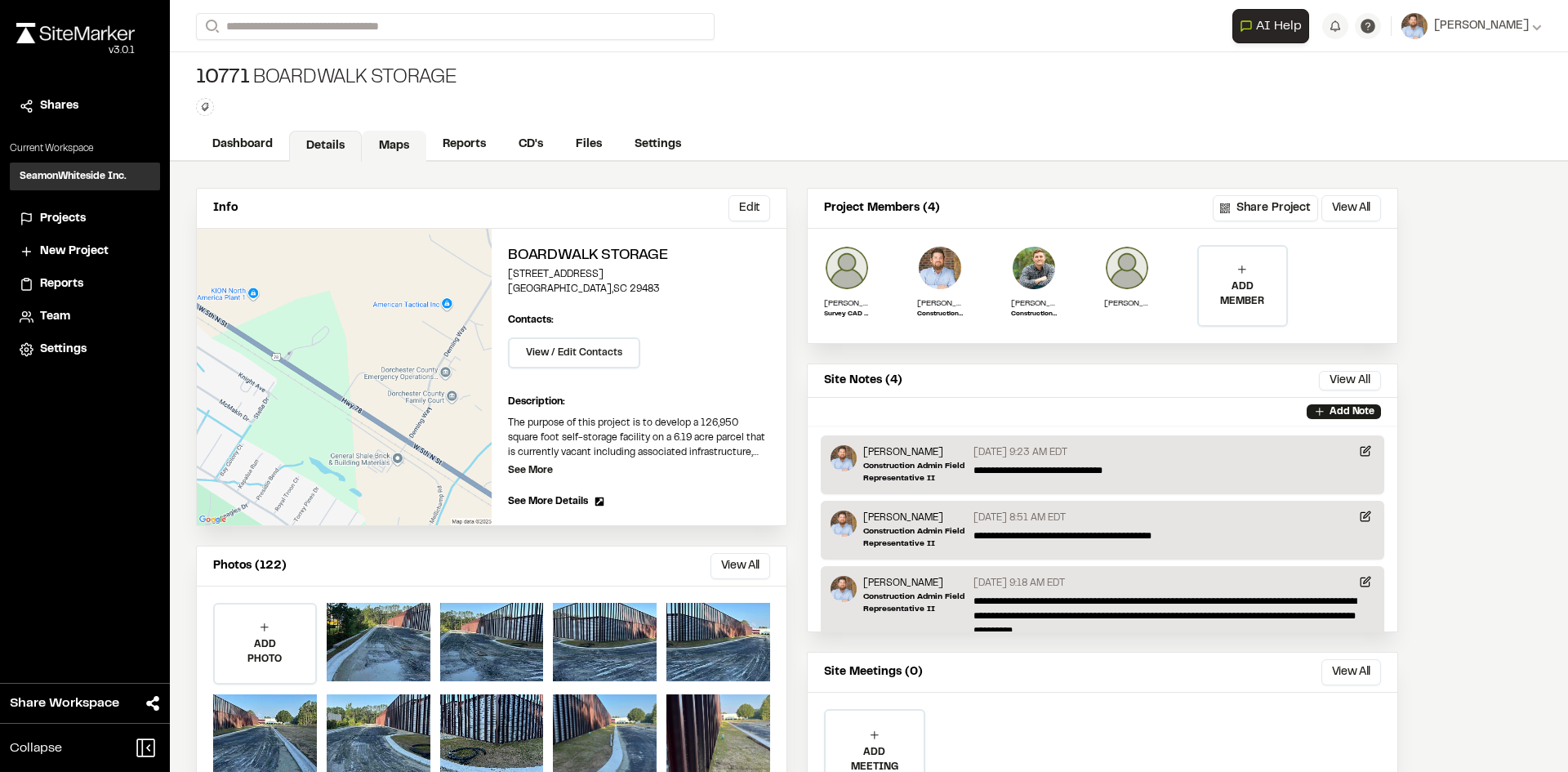
click at [397, 140] on link "Maps" at bounding box center [395, 146] width 65 height 31
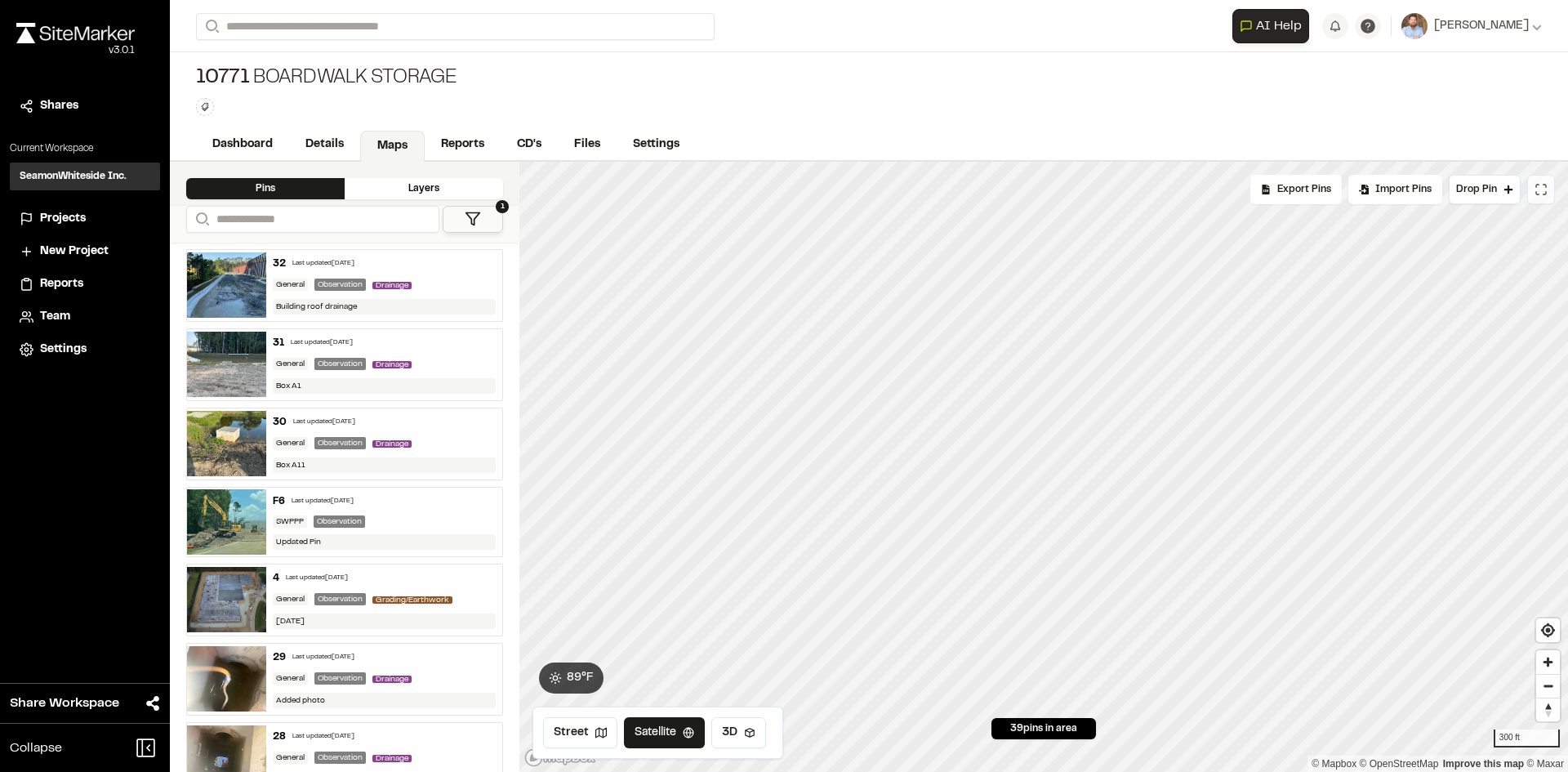
click at [1537, 194] on icon at bounding box center [1537, 193] width 3 height 3
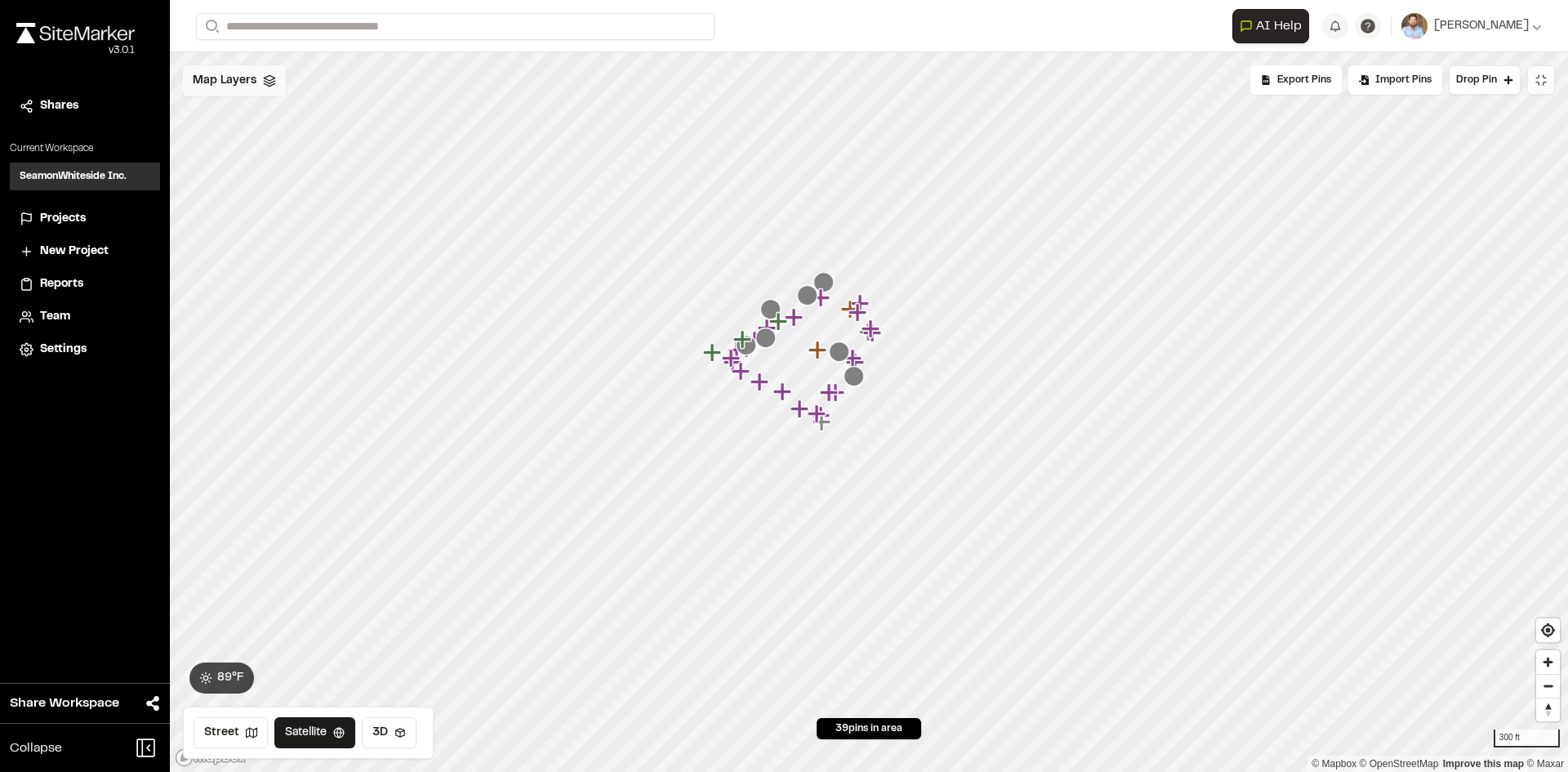
click at [256, 90] on div "Map Layers" at bounding box center [234, 80] width 103 height 31
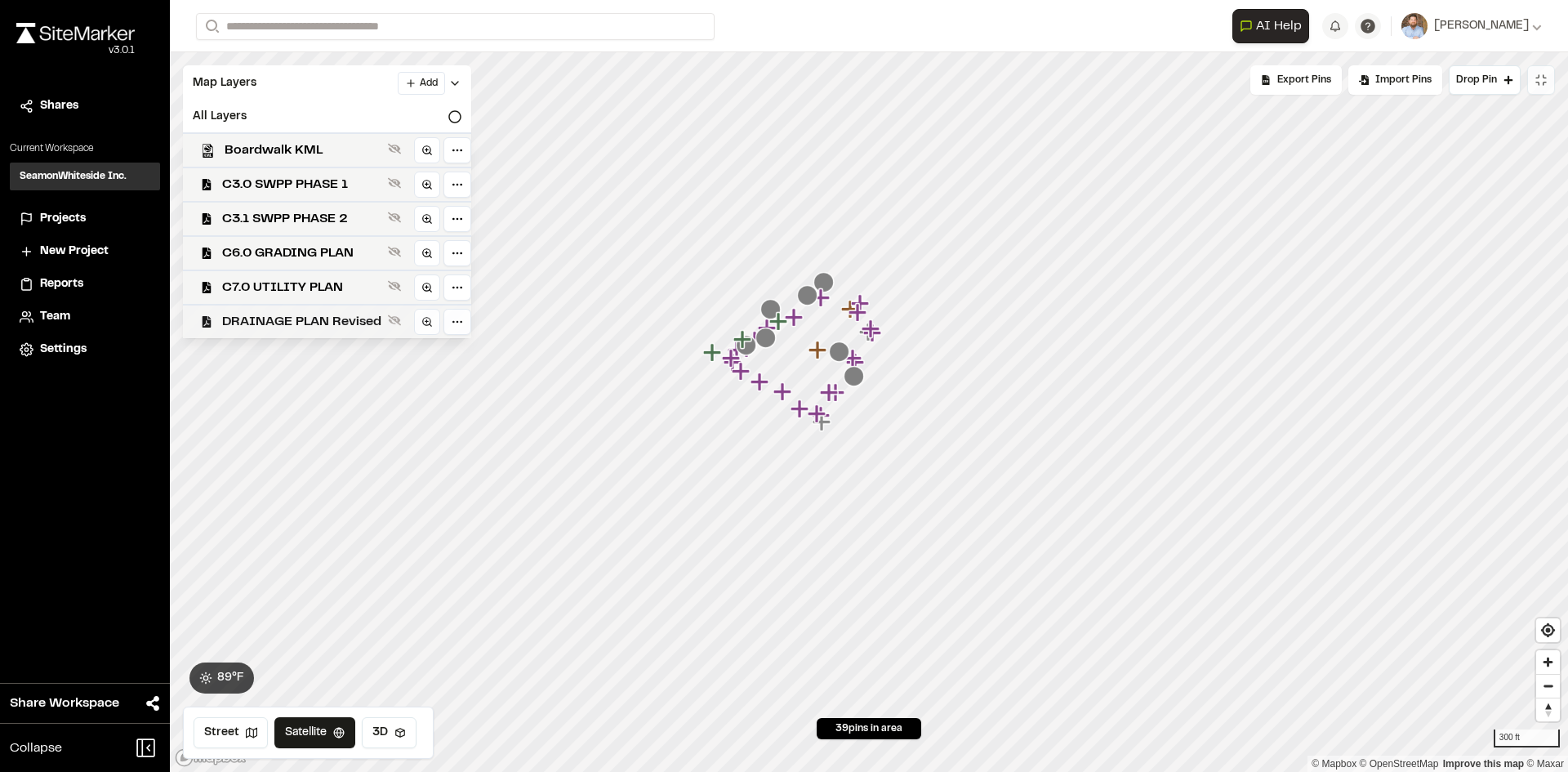
click at [307, 323] on span "DRAINAGE PLAN Revised" at bounding box center [301, 321] width 160 height 20
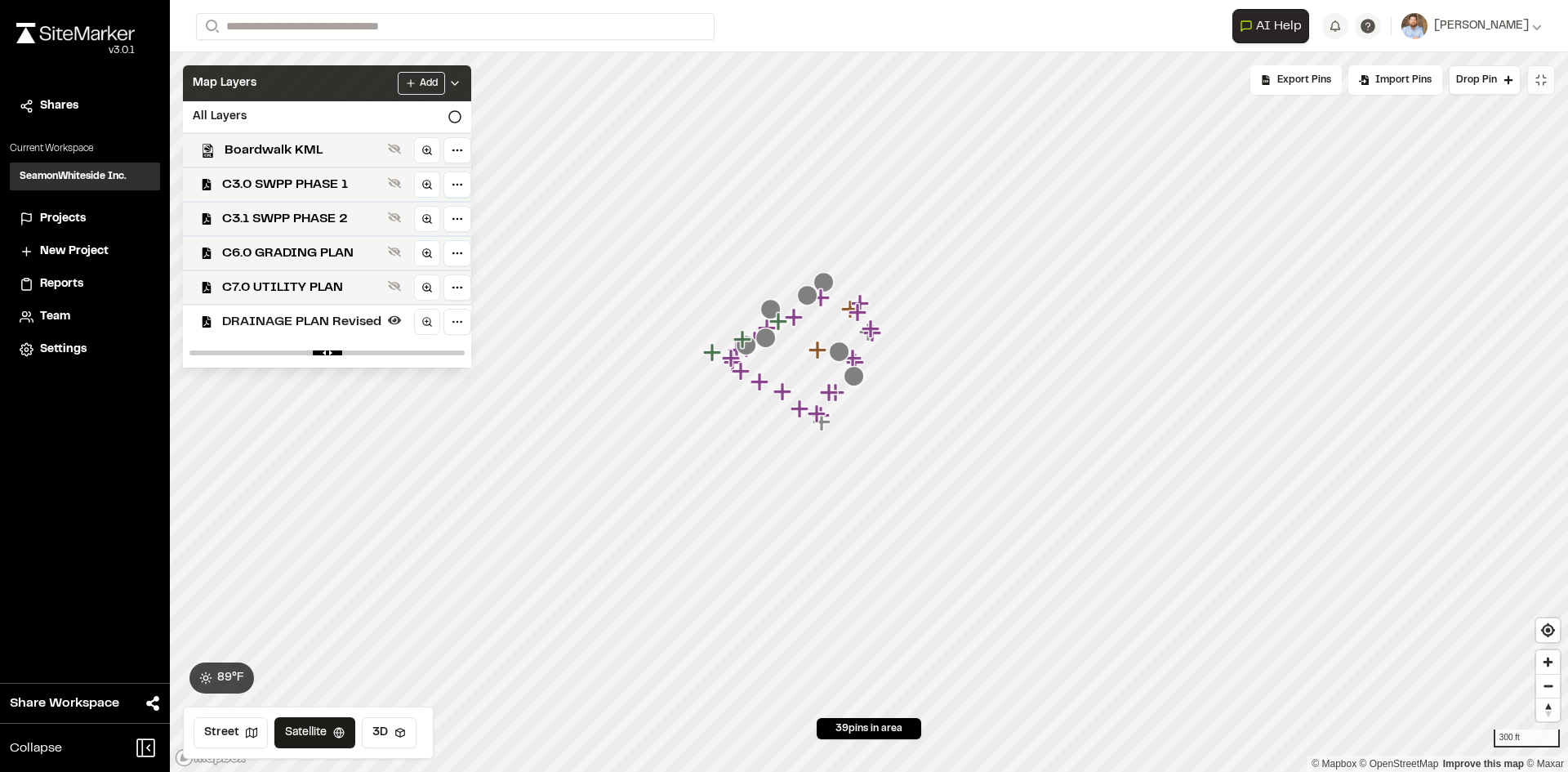
click at [453, 75] on div "Add" at bounding box center [429, 83] width 64 height 23
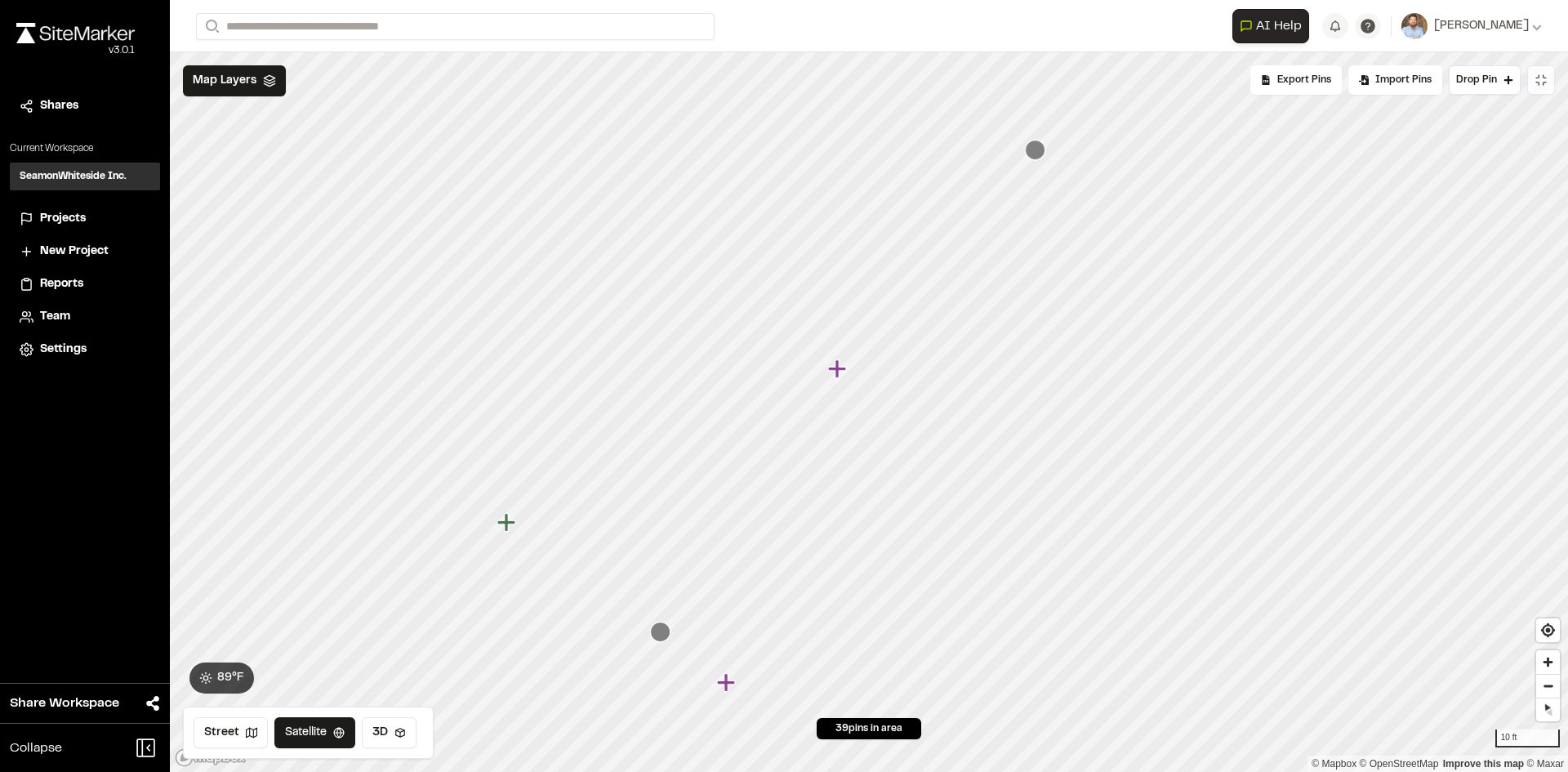
click at [837, 368] on icon "Map marker" at bounding box center [837, 368] width 18 height 18
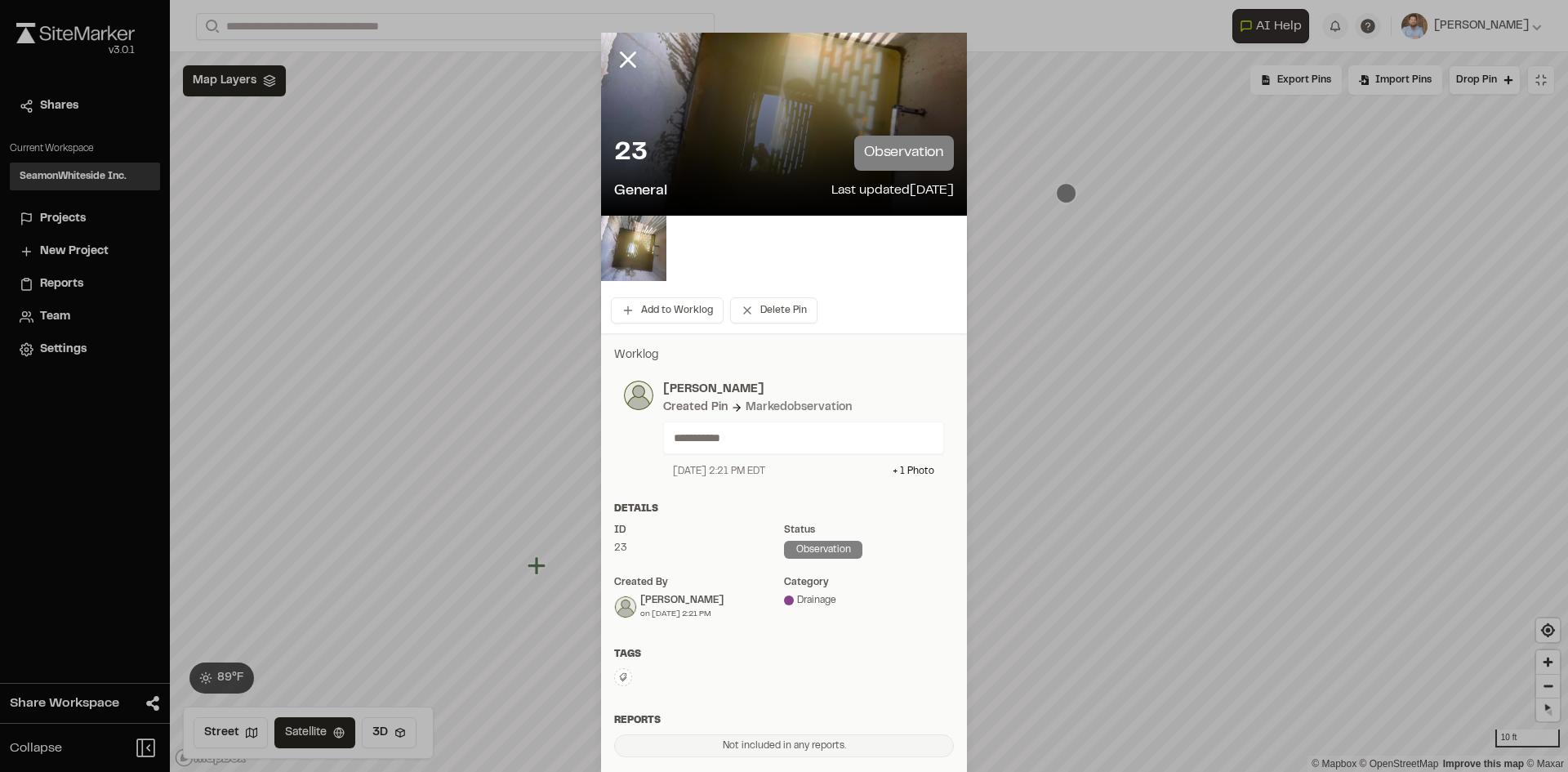
click at [638, 256] on img at bounding box center [634, 248] width 65 height 65
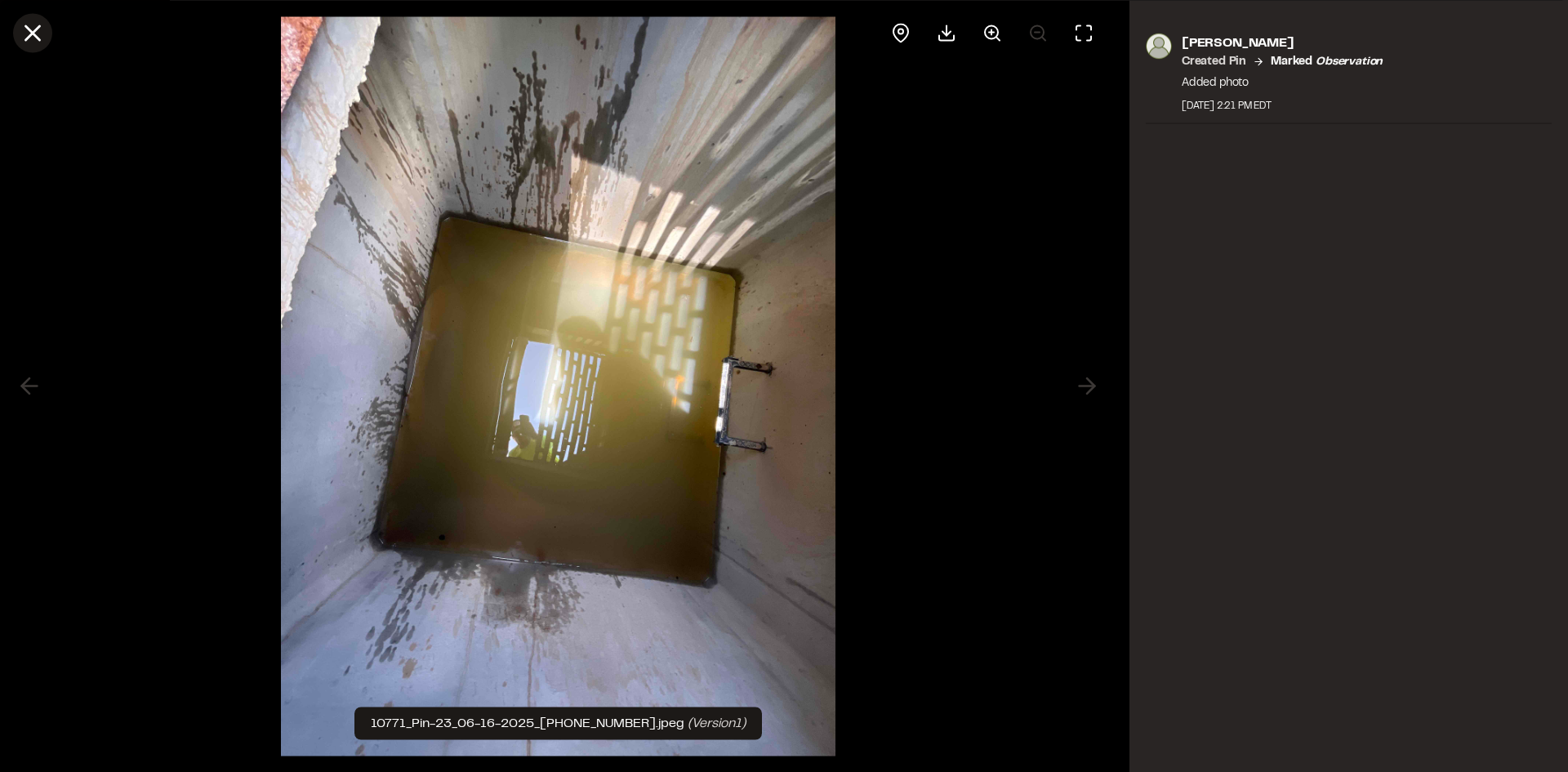
click at [25, 32] on icon at bounding box center [32, 32] width 28 height 28
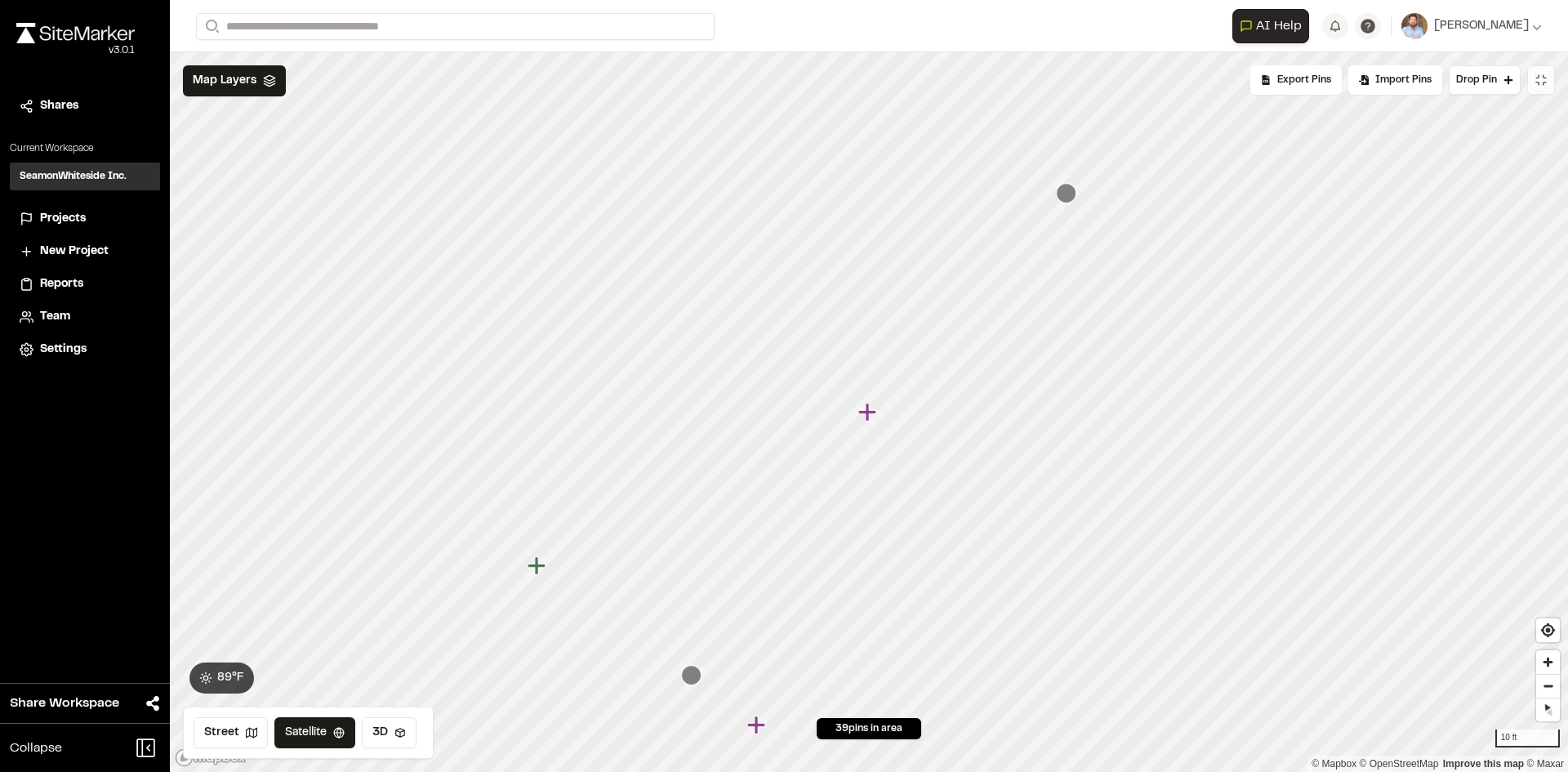
click at [869, 416] on icon "Map marker" at bounding box center [867, 411] width 18 height 18
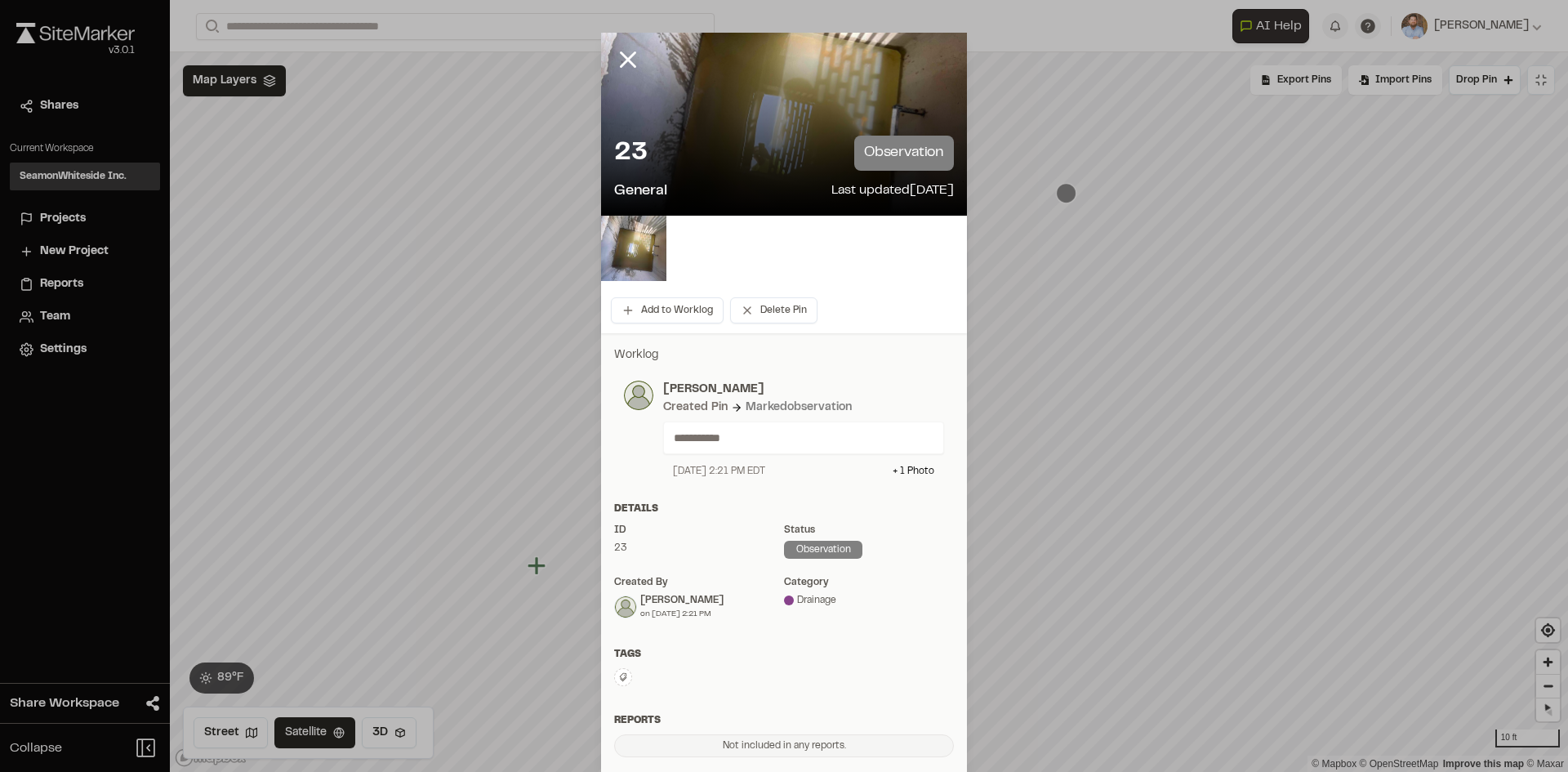
click at [640, 240] on img at bounding box center [634, 248] width 65 height 65
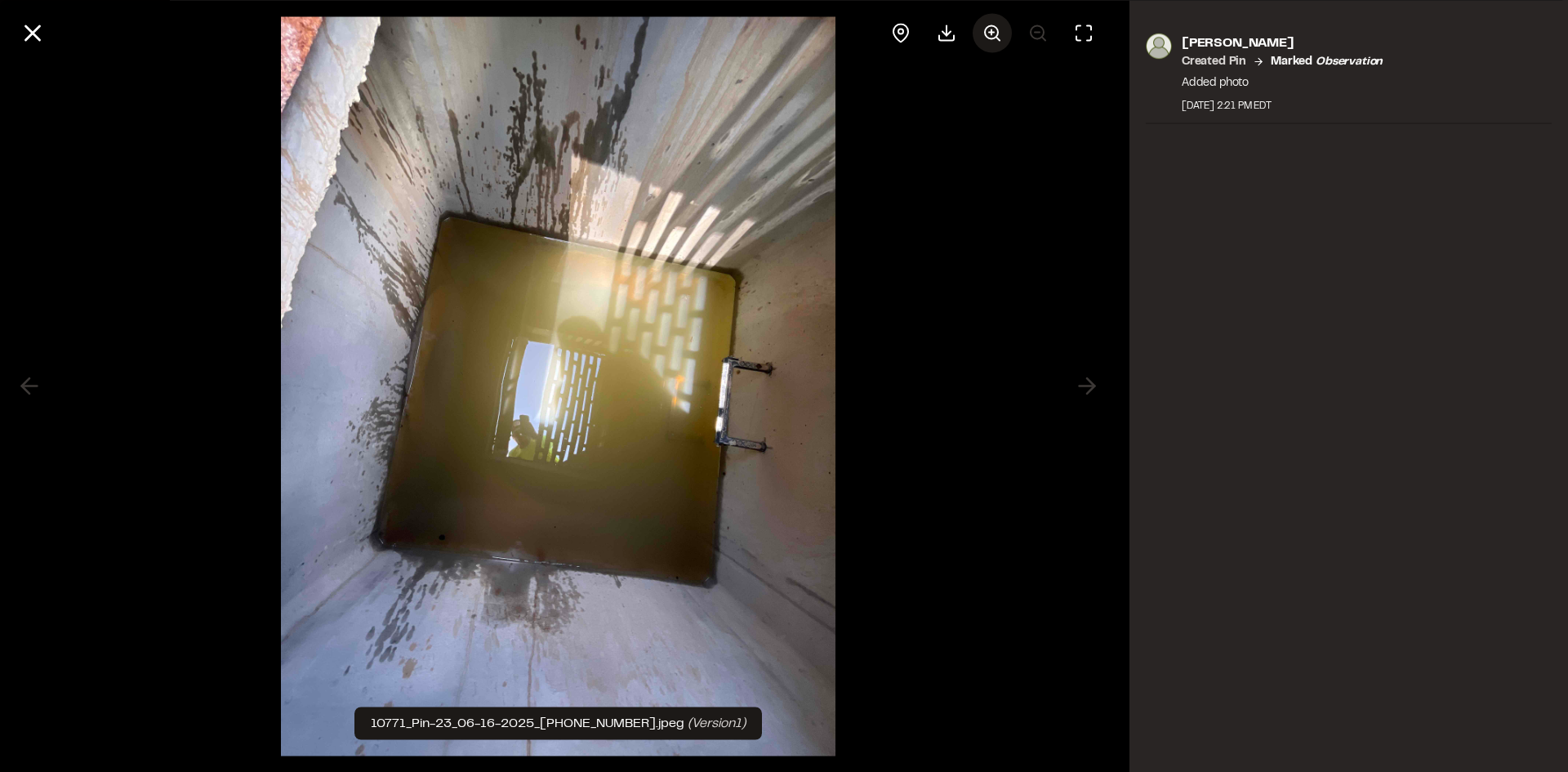
click at [990, 26] on circle at bounding box center [992, 32] width 13 height 13
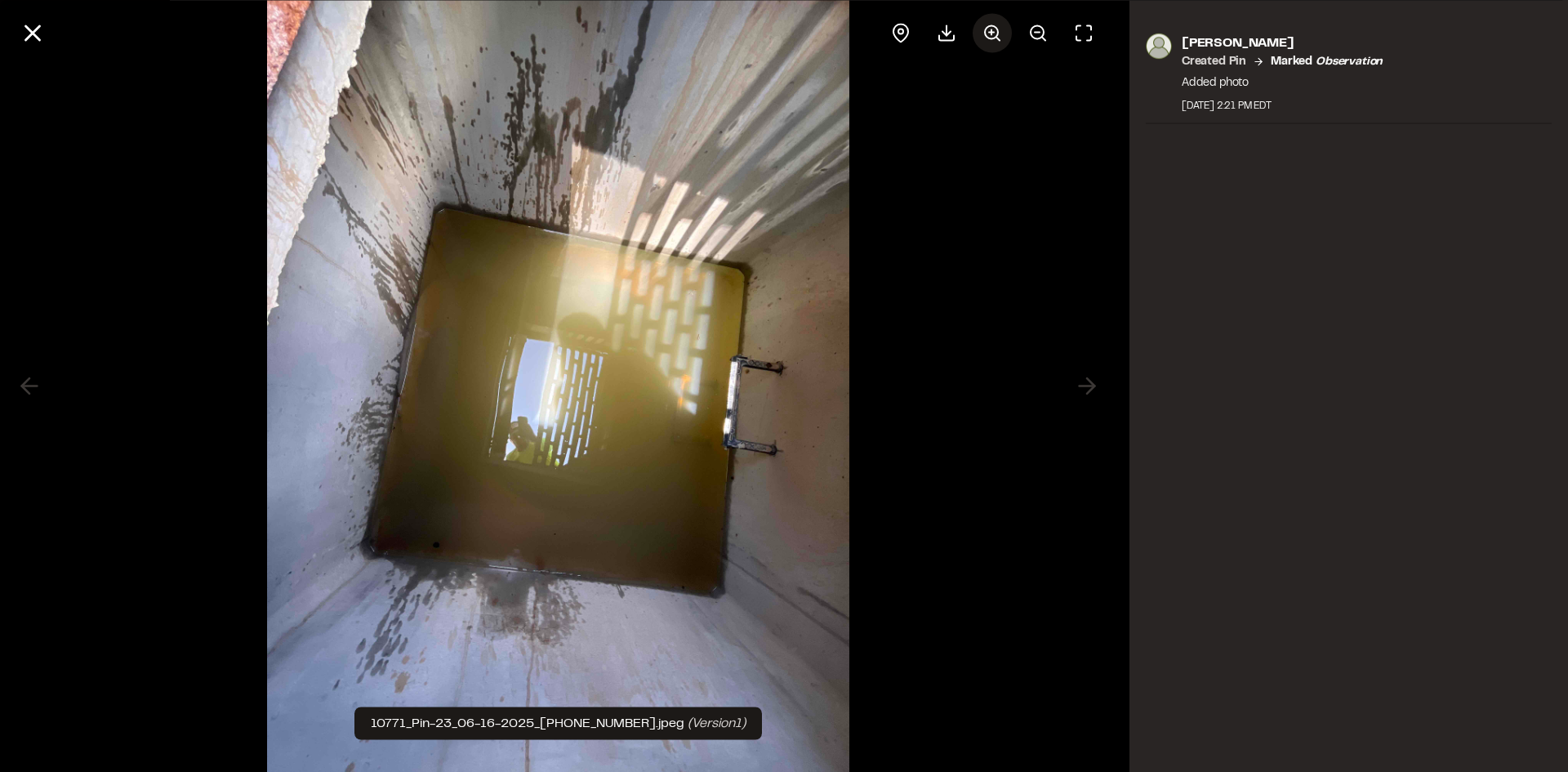
click at [990, 26] on circle at bounding box center [992, 32] width 13 height 13
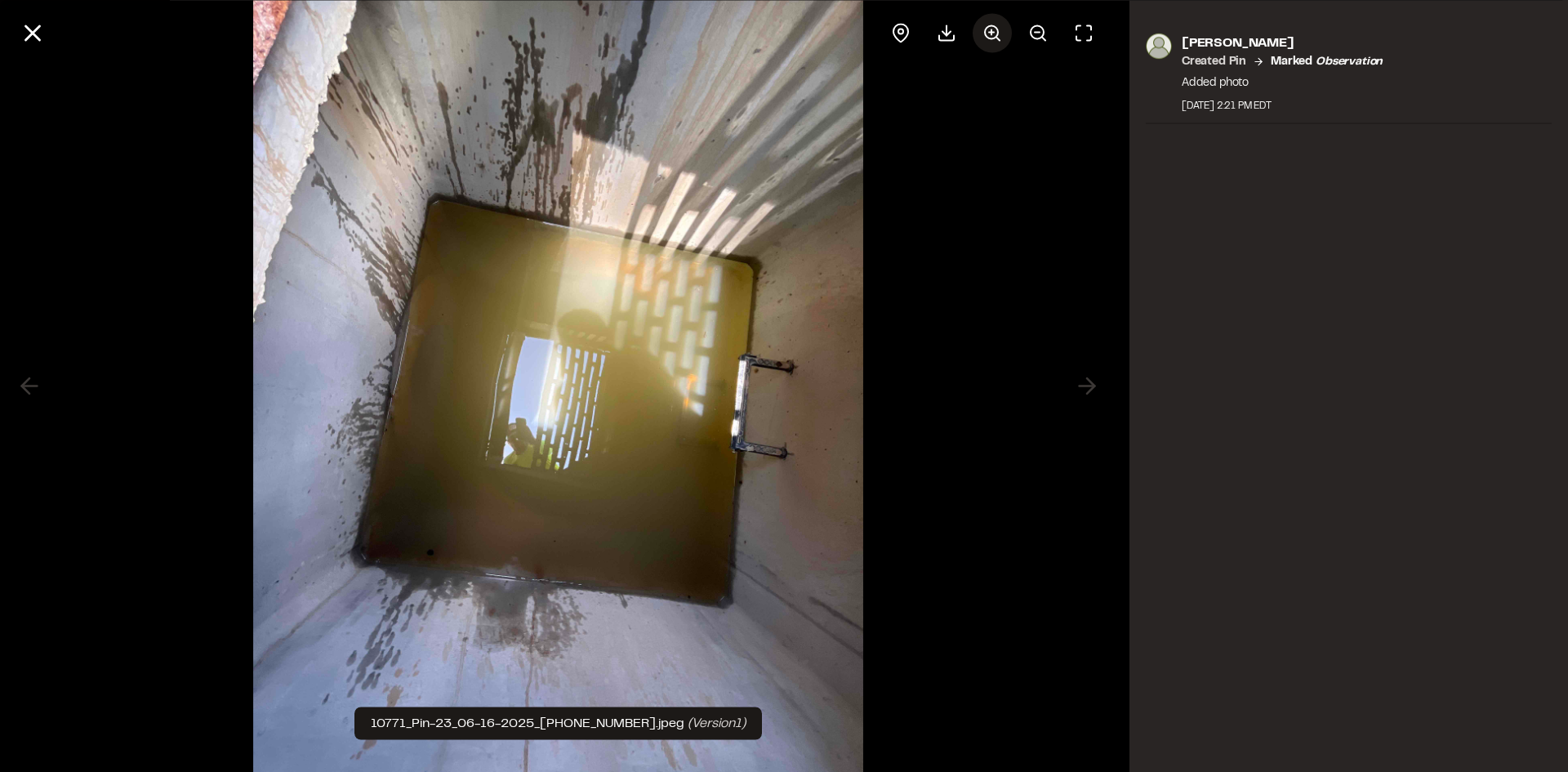
click at [990, 26] on circle at bounding box center [992, 32] width 13 height 13
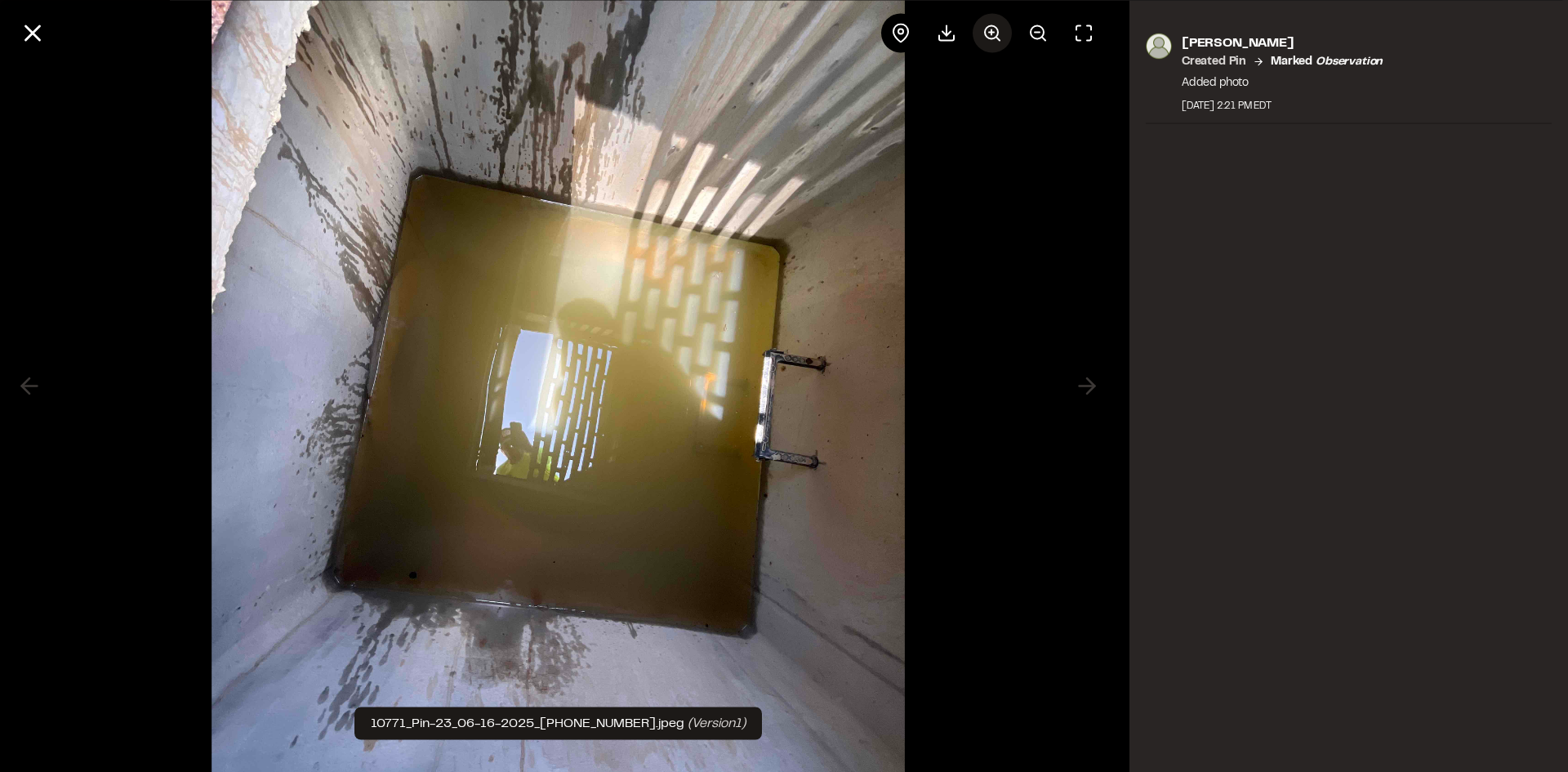
click at [990, 26] on circle at bounding box center [992, 32] width 13 height 13
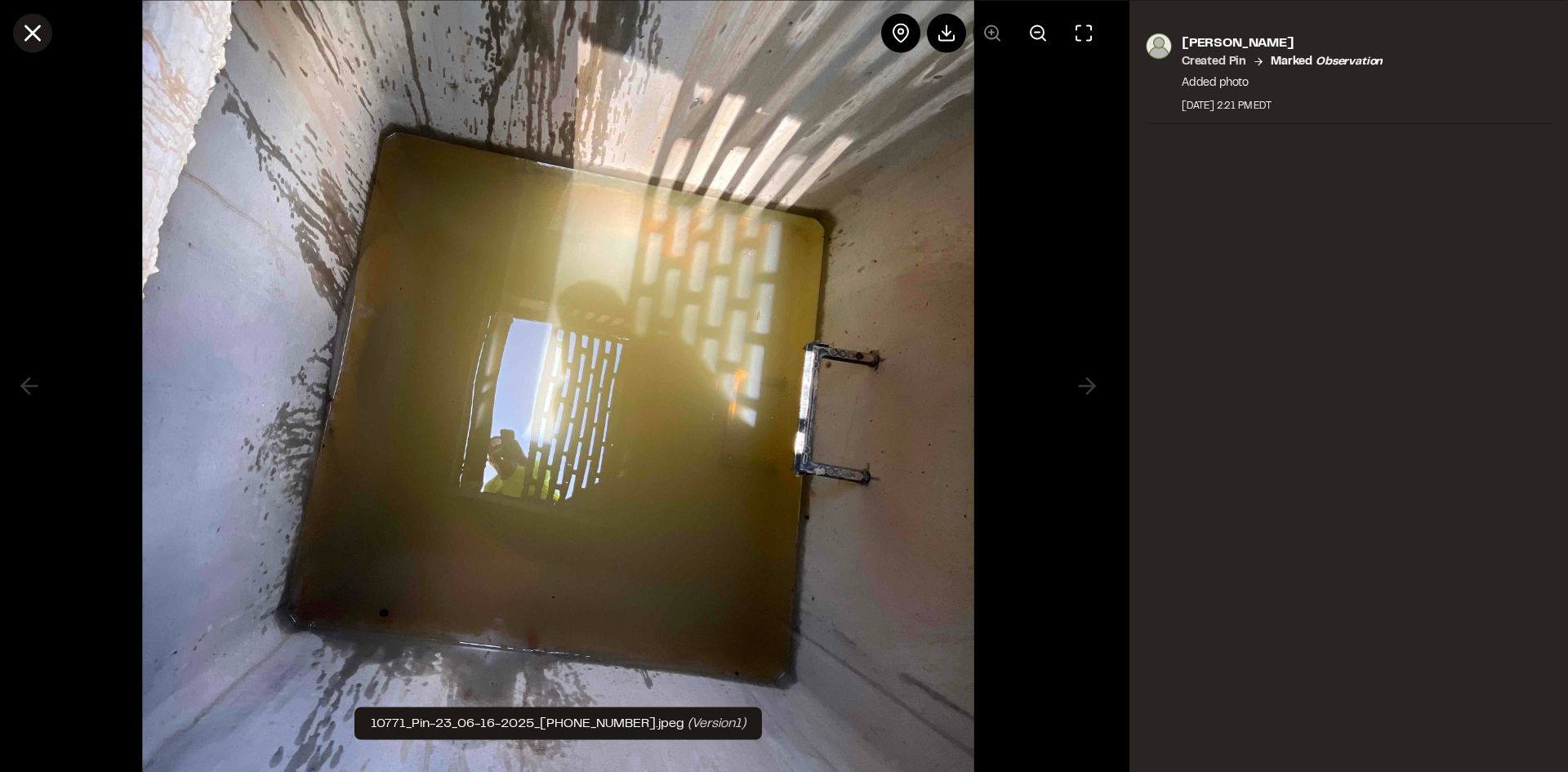
click at [32, 29] on icon at bounding box center [32, 32] width 28 height 28
